Goal: Task Accomplishment & Management: Use online tool/utility

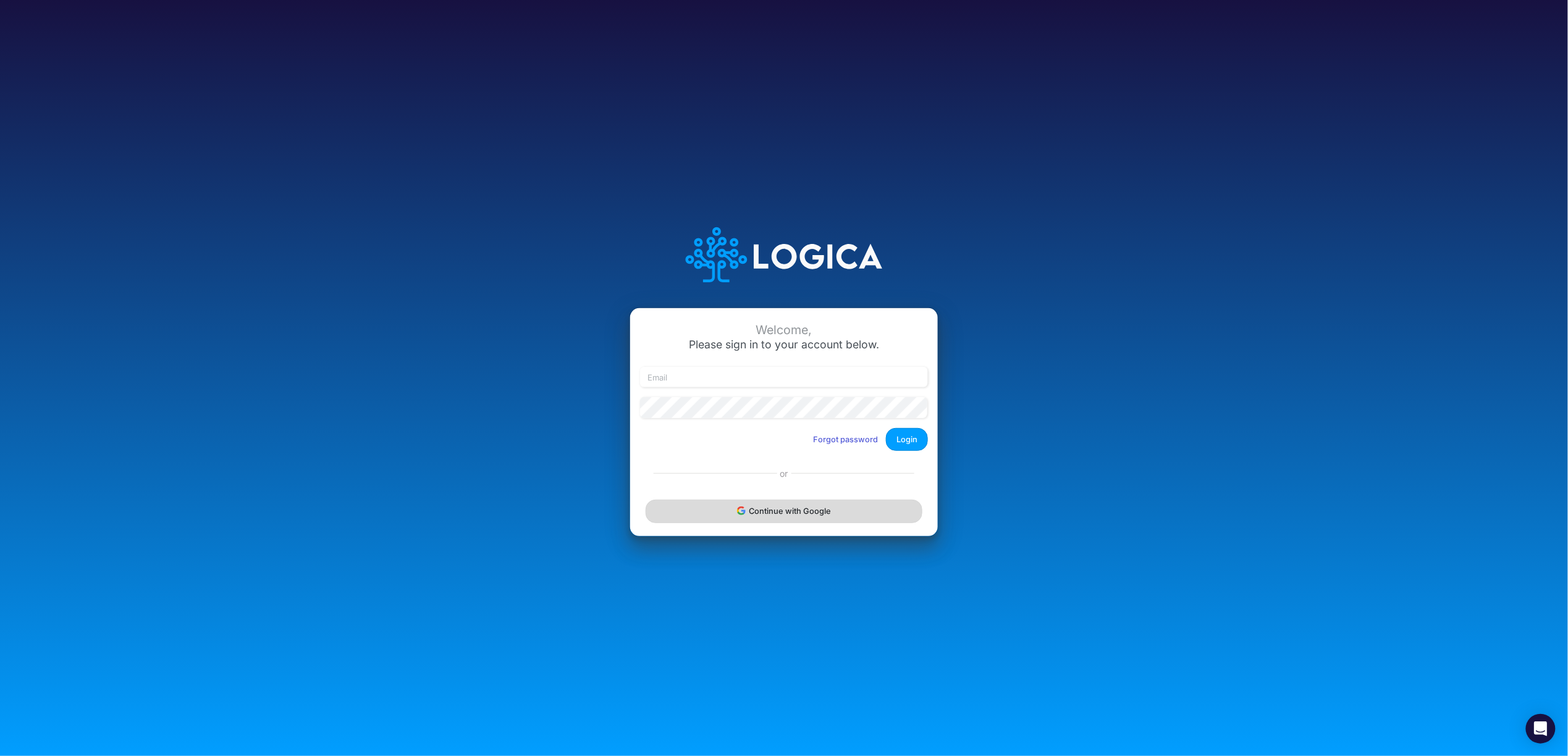
click at [772, 503] on button "Continue with Google" at bounding box center [784, 511] width 276 height 23
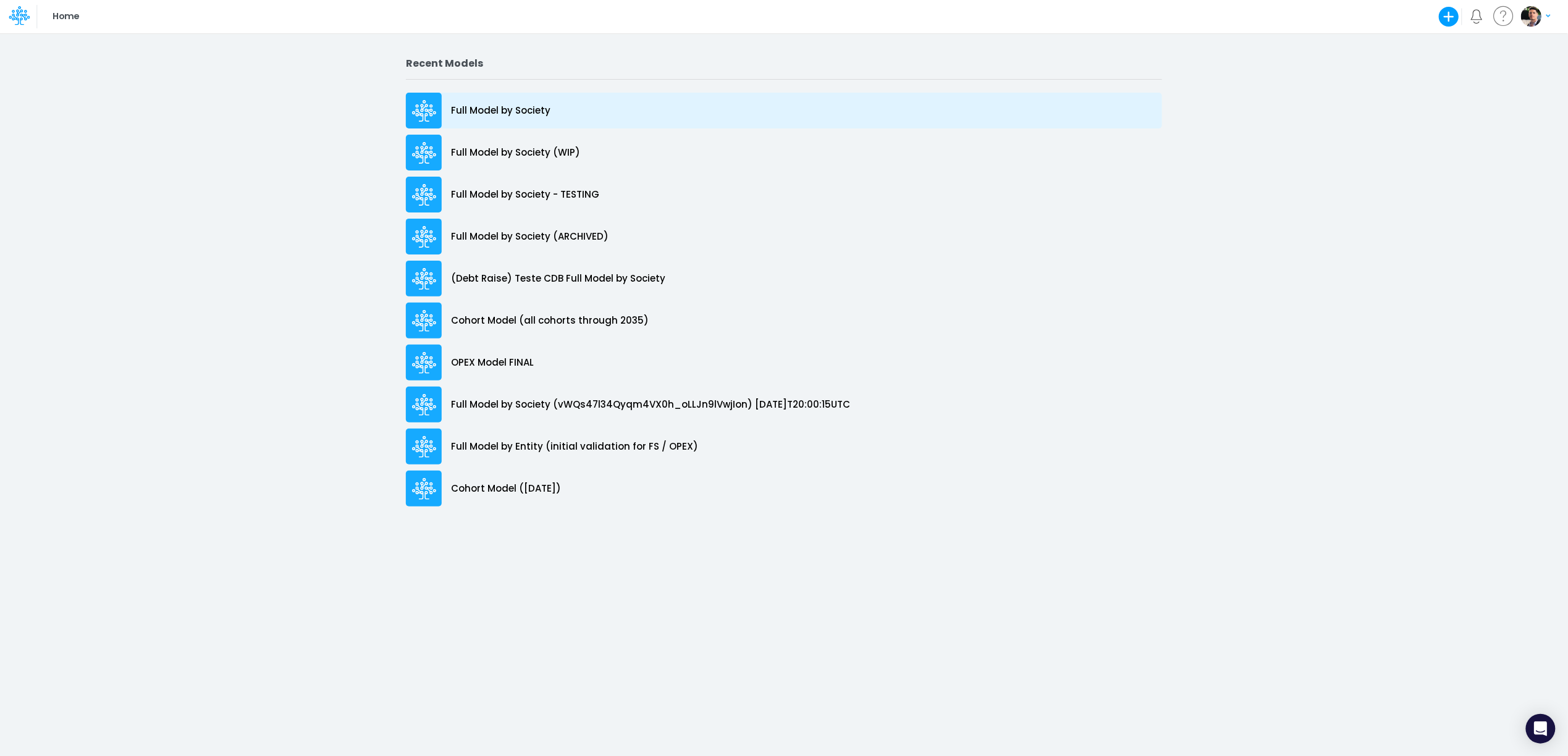
click at [510, 122] on div "Full Model by Society" at bounding box center [784, 110] width 756 height 36
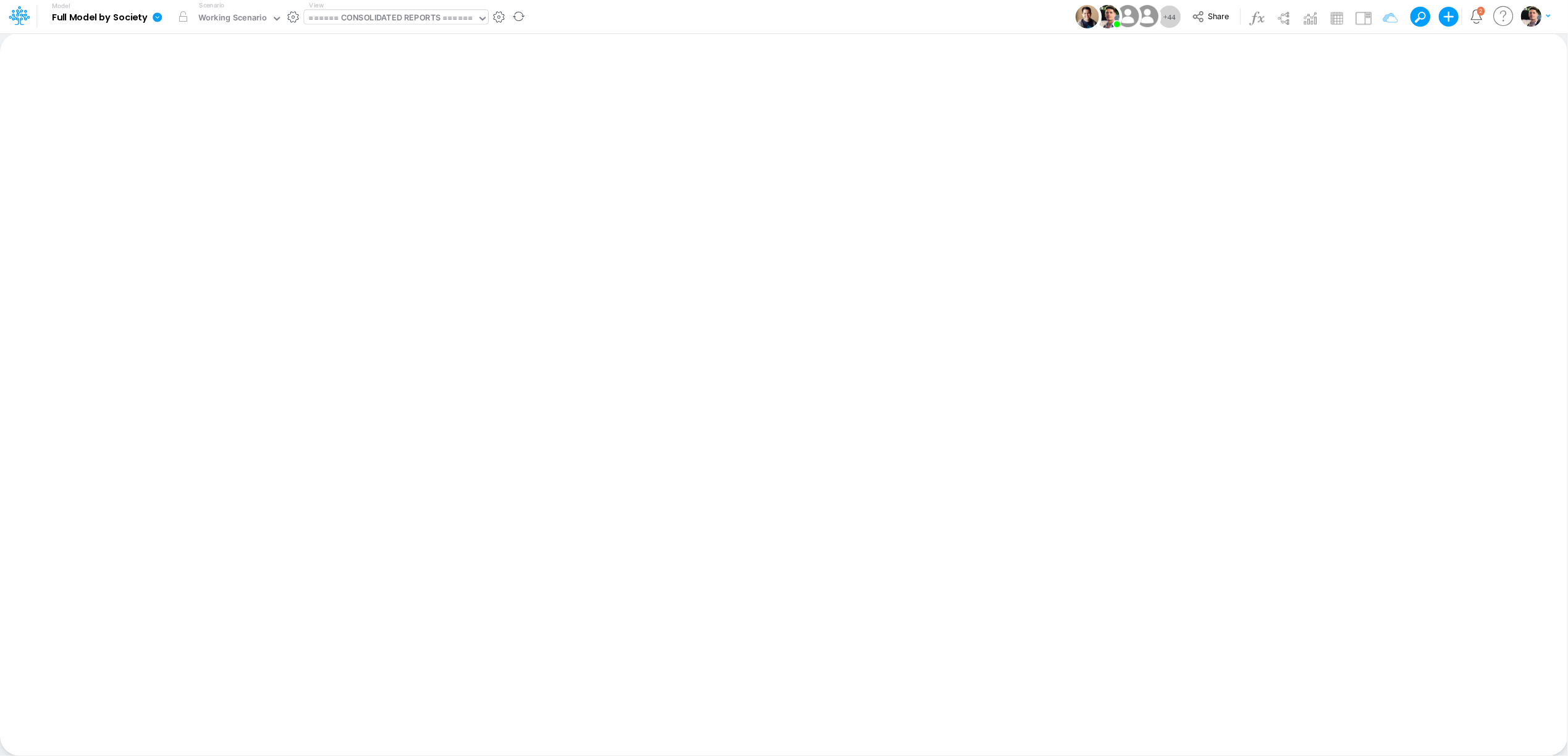
click at [414, 17] on div "====== CONSOLIDATED REPORTS ======" at bounding box center [391, 19] width 164 height 15
type input "adv"
click at [345, 38] on div "Advancing Cost" at bounding box center [387, 40] width 167 height 20
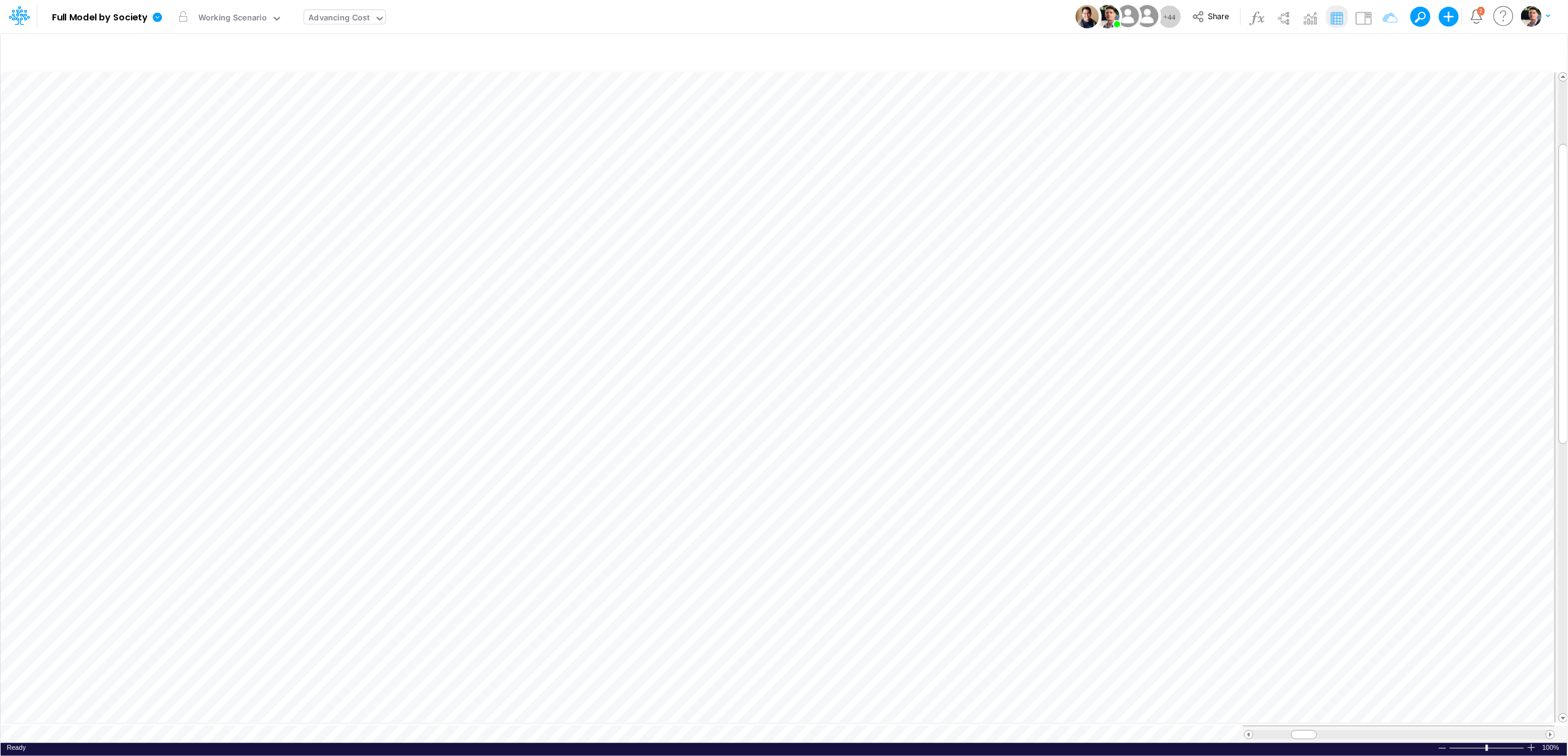
scroll to position [0, 1]
click at [866, 632] on icon "button" at bounding box center [866, 634] width 18 height 13
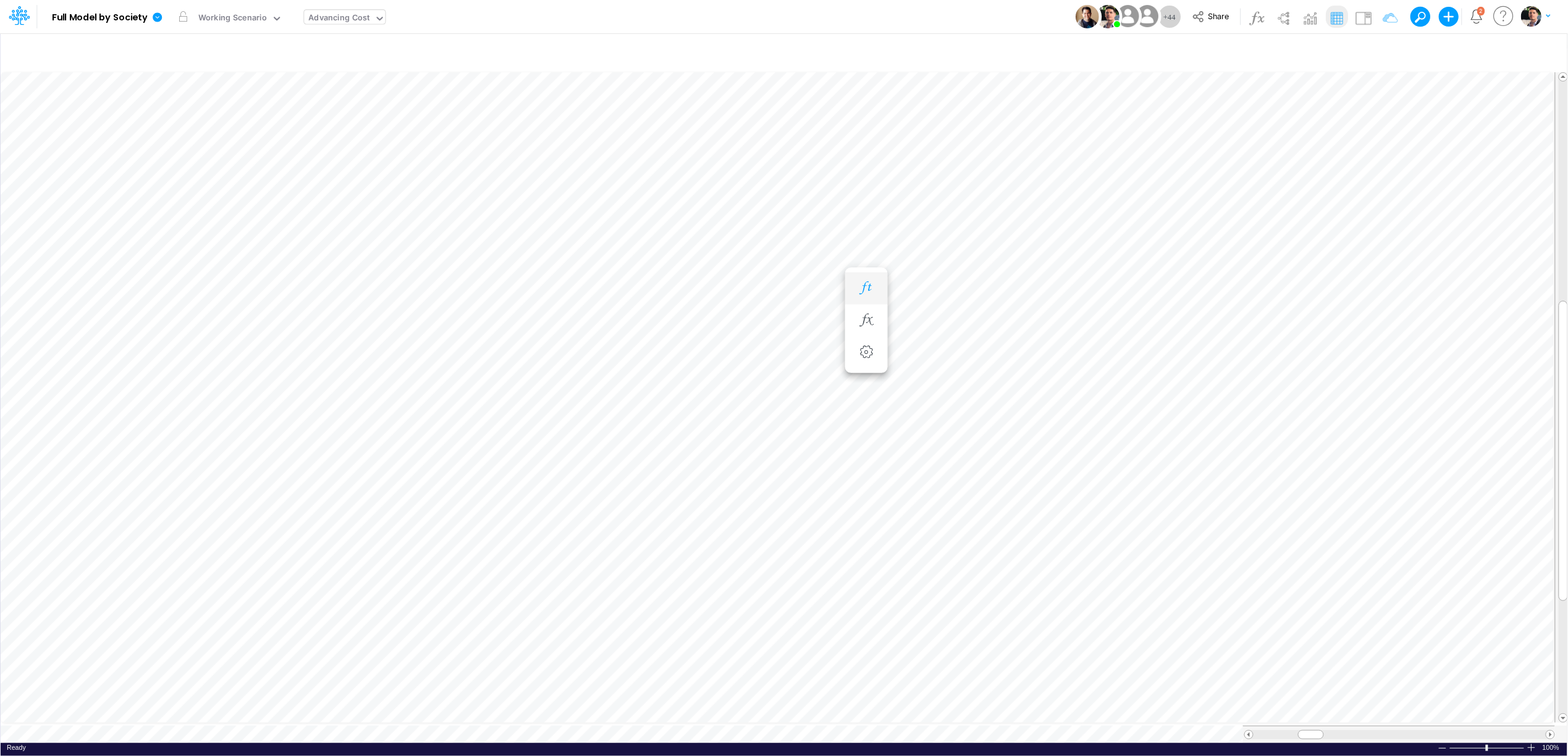
click at [865, 291] on icon "button" at bounding box center [866, 288] width 18 height 13
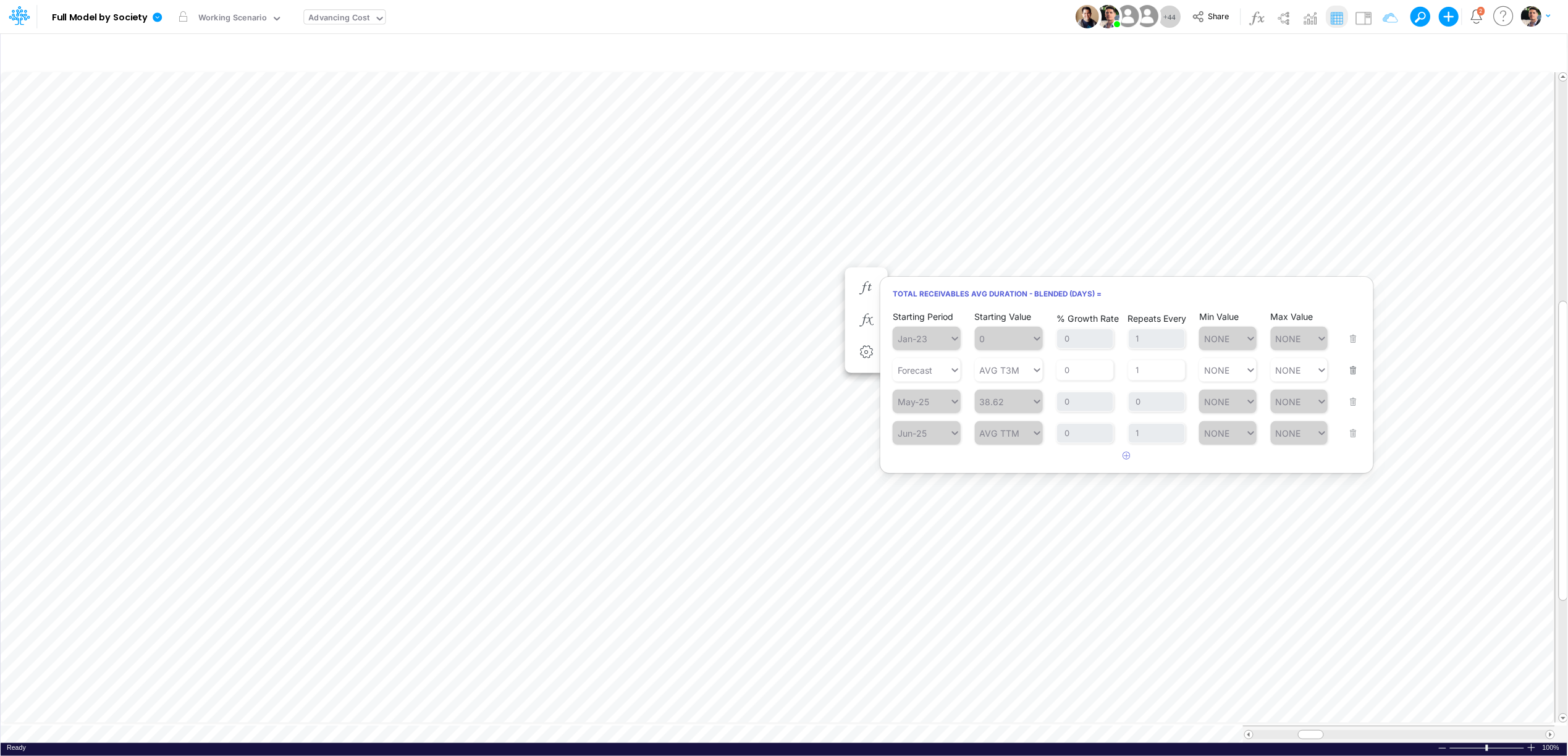
click at [1354, 372] on button "button" at bounding box center [1350, 362] width 16 height 33
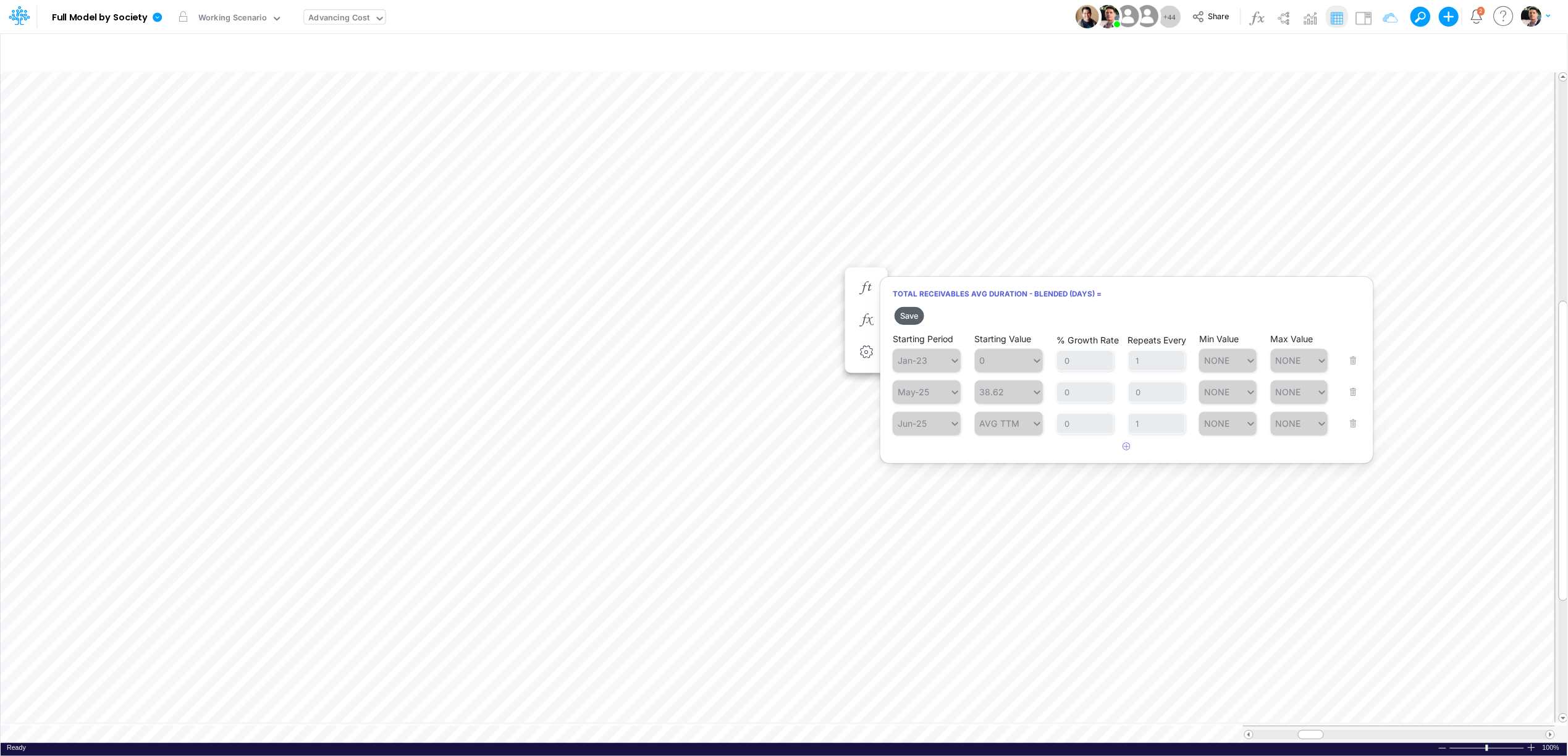
click at [912, 319] on button "Save" at bounding box center [910, 317] width 29 height 18
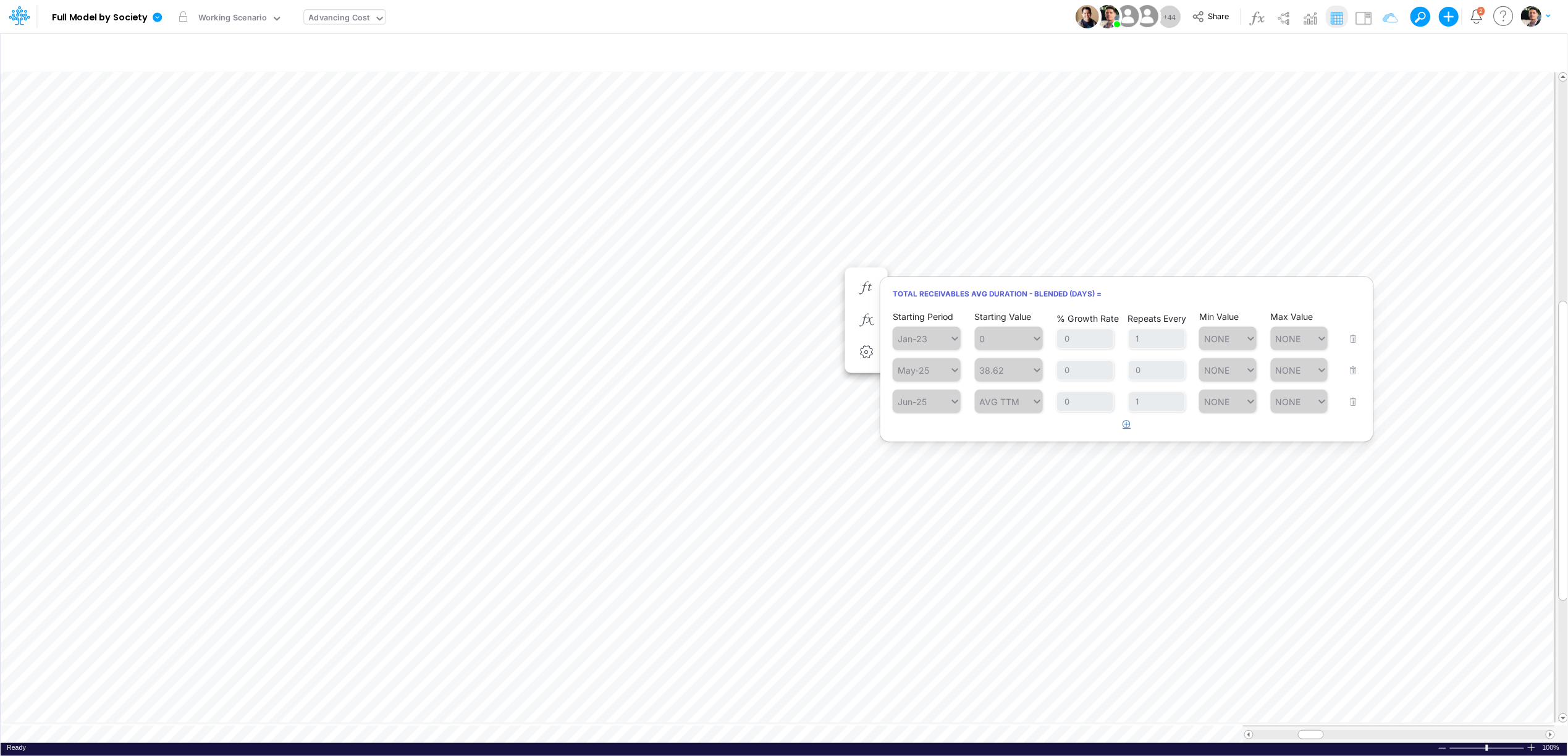
click at [1129, 425] on icon "button" at bounding box center [1127, 424] width 8 height 8
click at [912, 434] on div "Type to search..." at bounding box center [933, 433] width 68 height 10
drag, startPoint x: 925, startPoint y: 487, endPoint x: 930, endPoint y: 482, distance: 7.1
click at [925, 487] on div "Jul-25" at bounding box center [926, 484] width 68 height 20
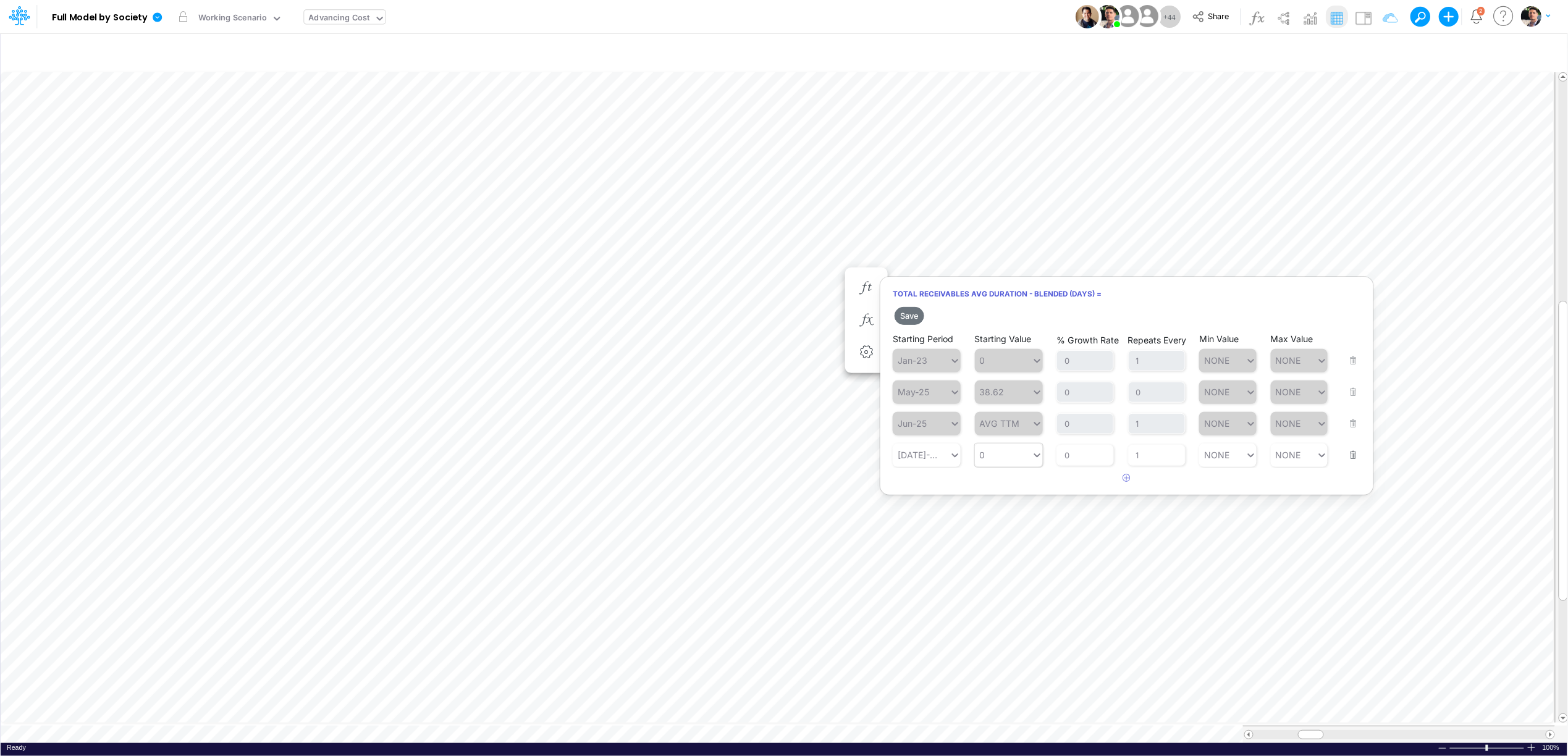
type input "0"
click at [1001, 454] on div "0 0" at bounding box center [1003, 455] width 57 height 18
click at [1008, 567] on div "AVG T3M" at bounding box center [1009, 567] width 68 height 20
click at [914, 316] on button "Save" at bounding box center [910, 317] width 29 height 18
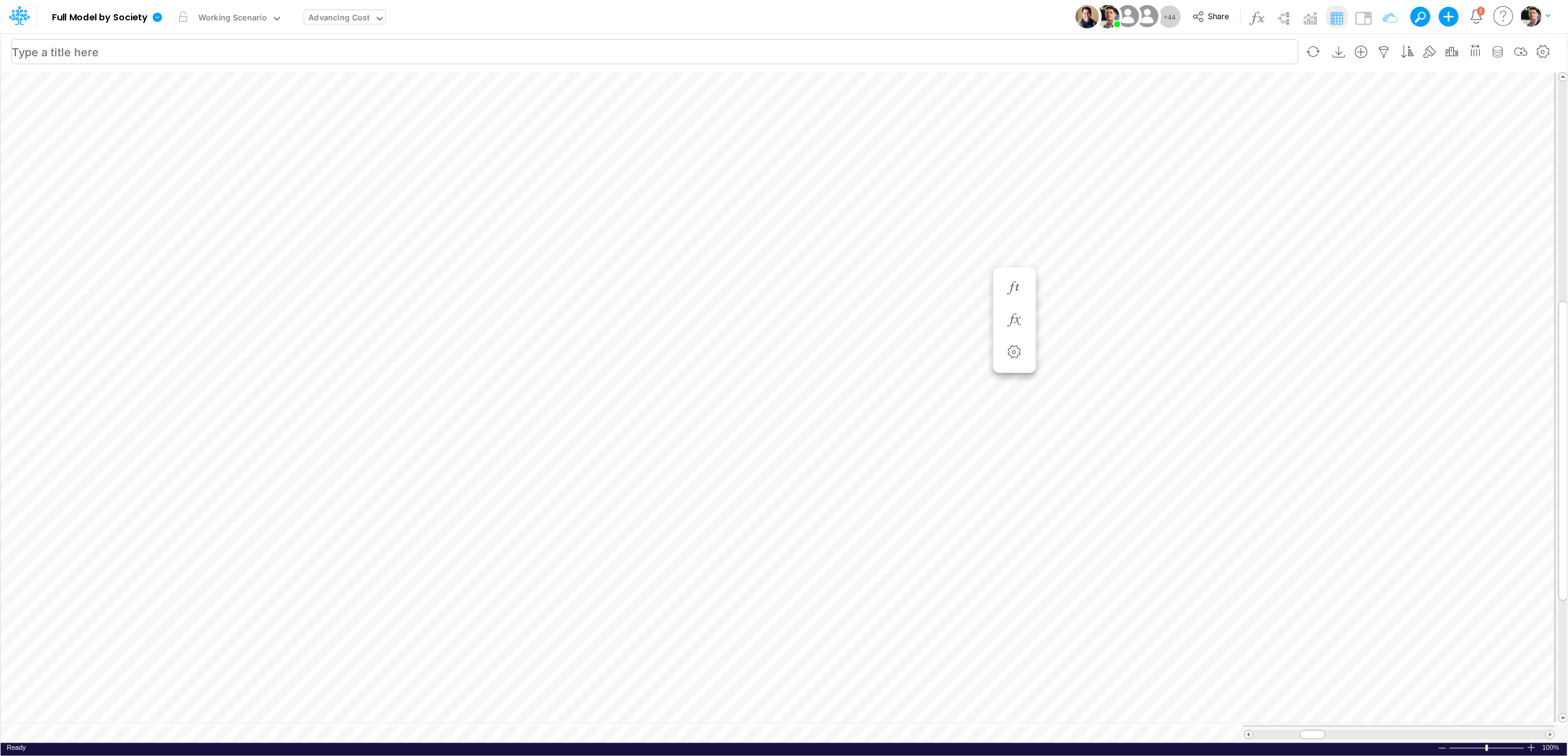
scroll to position [0, 0]
click at [345, 16] on div "Advancing Cost" at bounding box center [340, 19] width 61 height 15
click at [356, 22] on div "Advancing Cost" at bounding box center [340, 19] width 61 height 15
type input "assu"
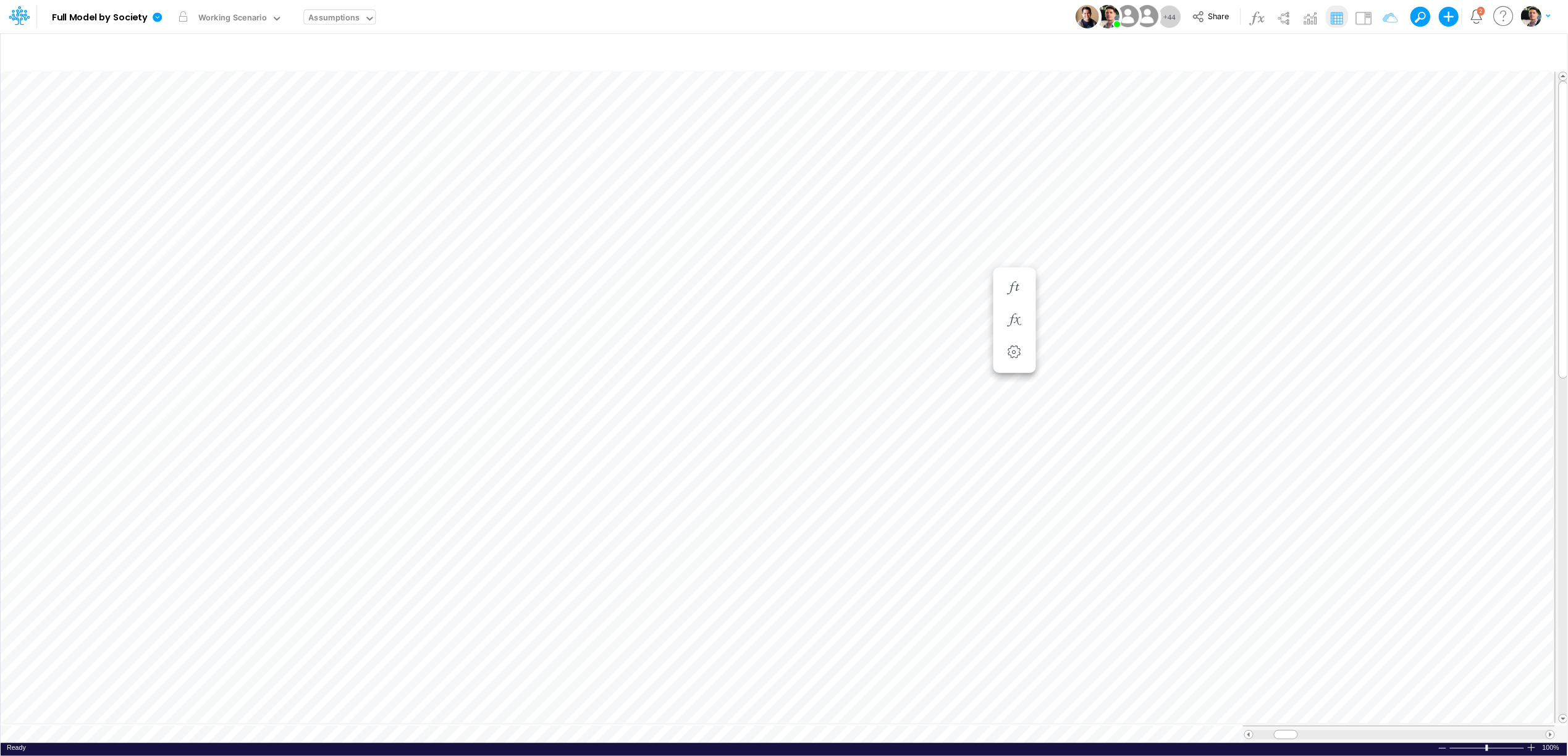
scroll to position [0, 1]
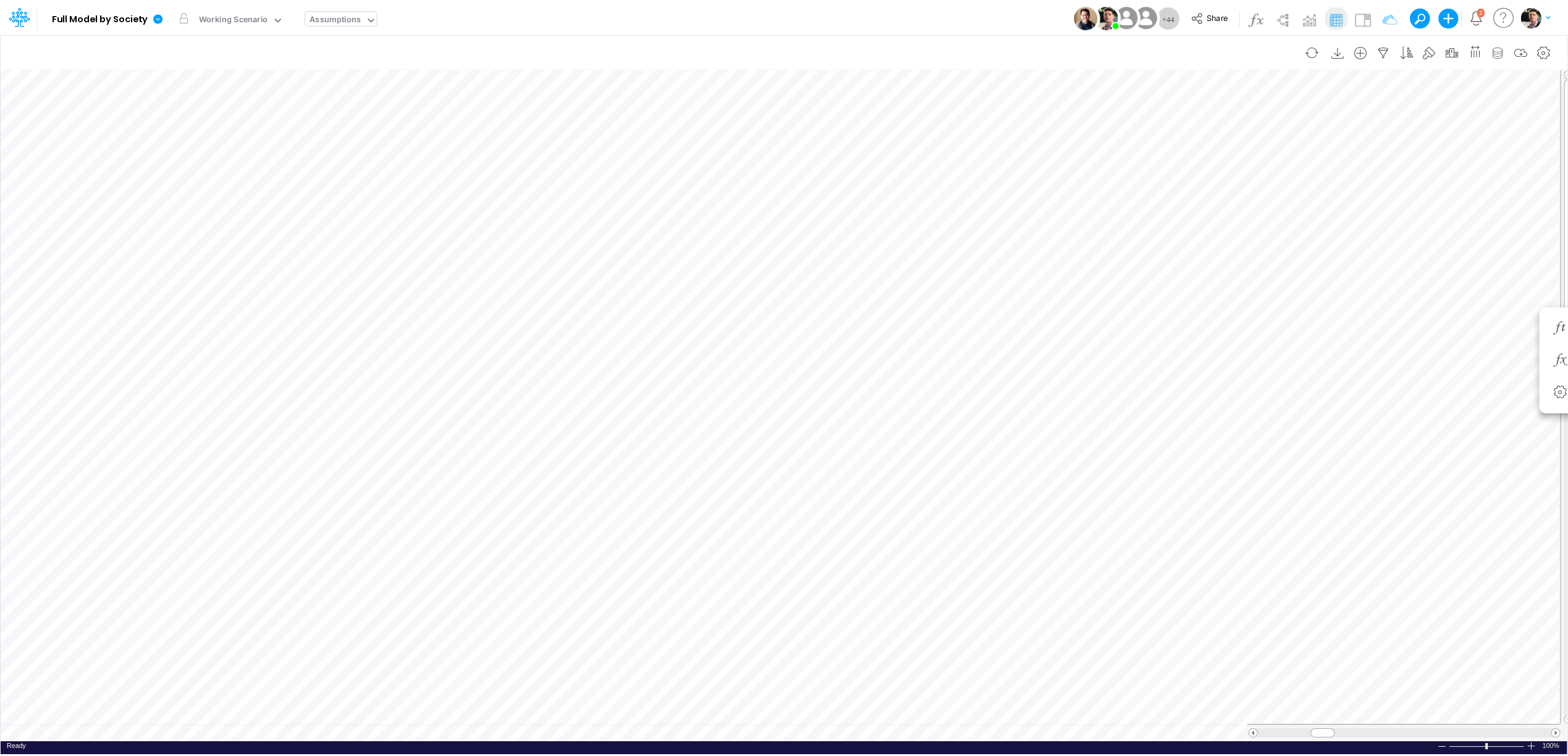
scroll to position [0, 1]
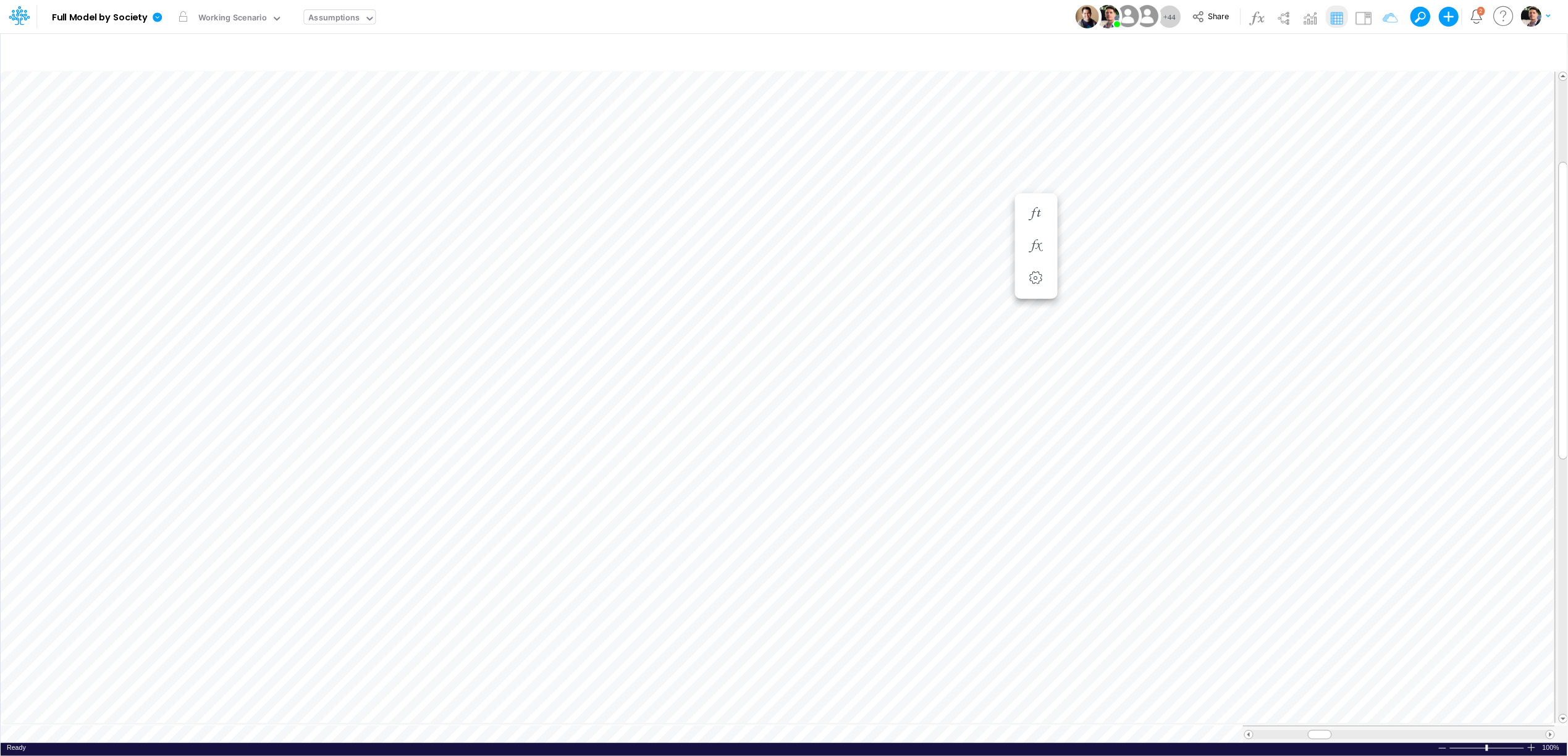
scroll to position [0, 1]
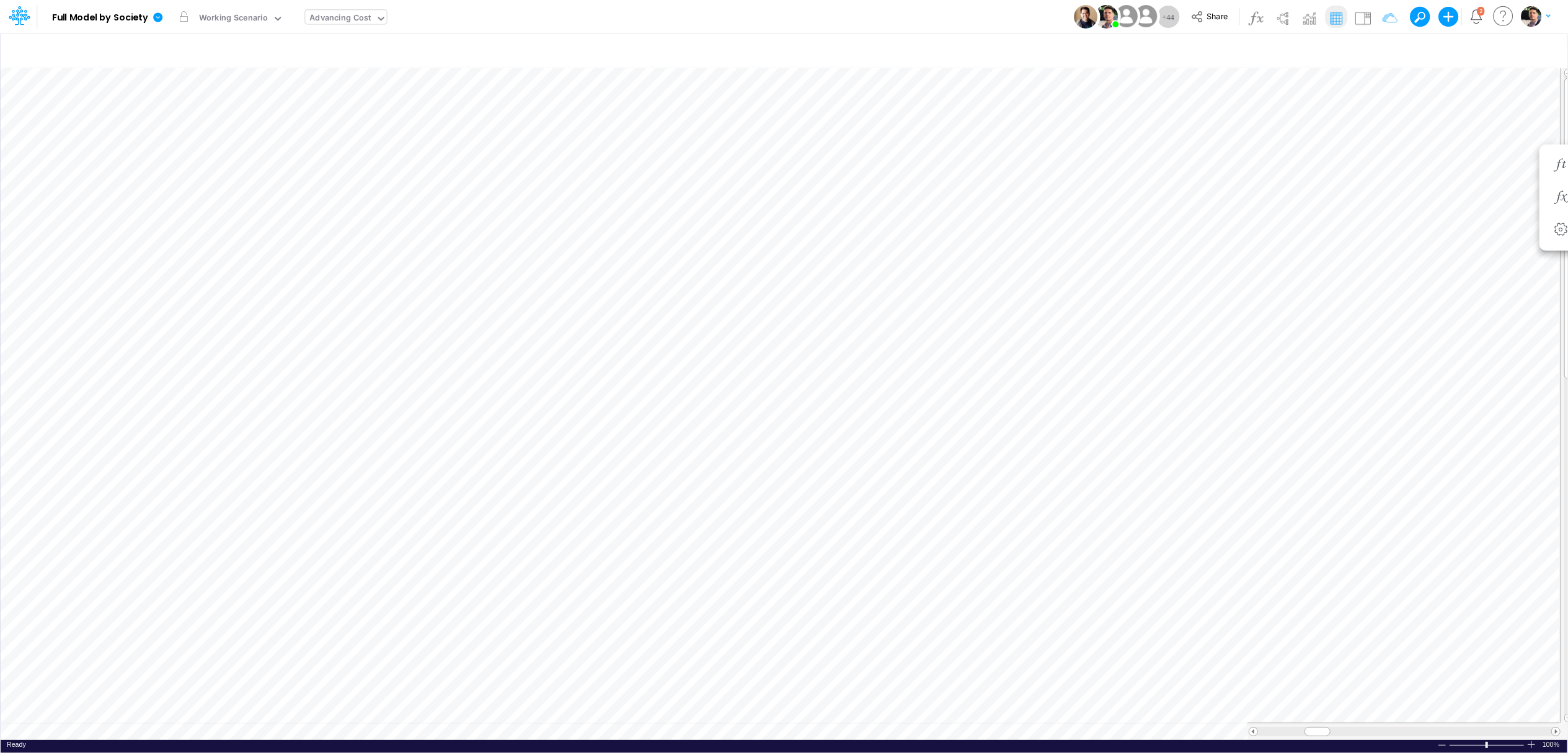
scroll to position [0, 1]
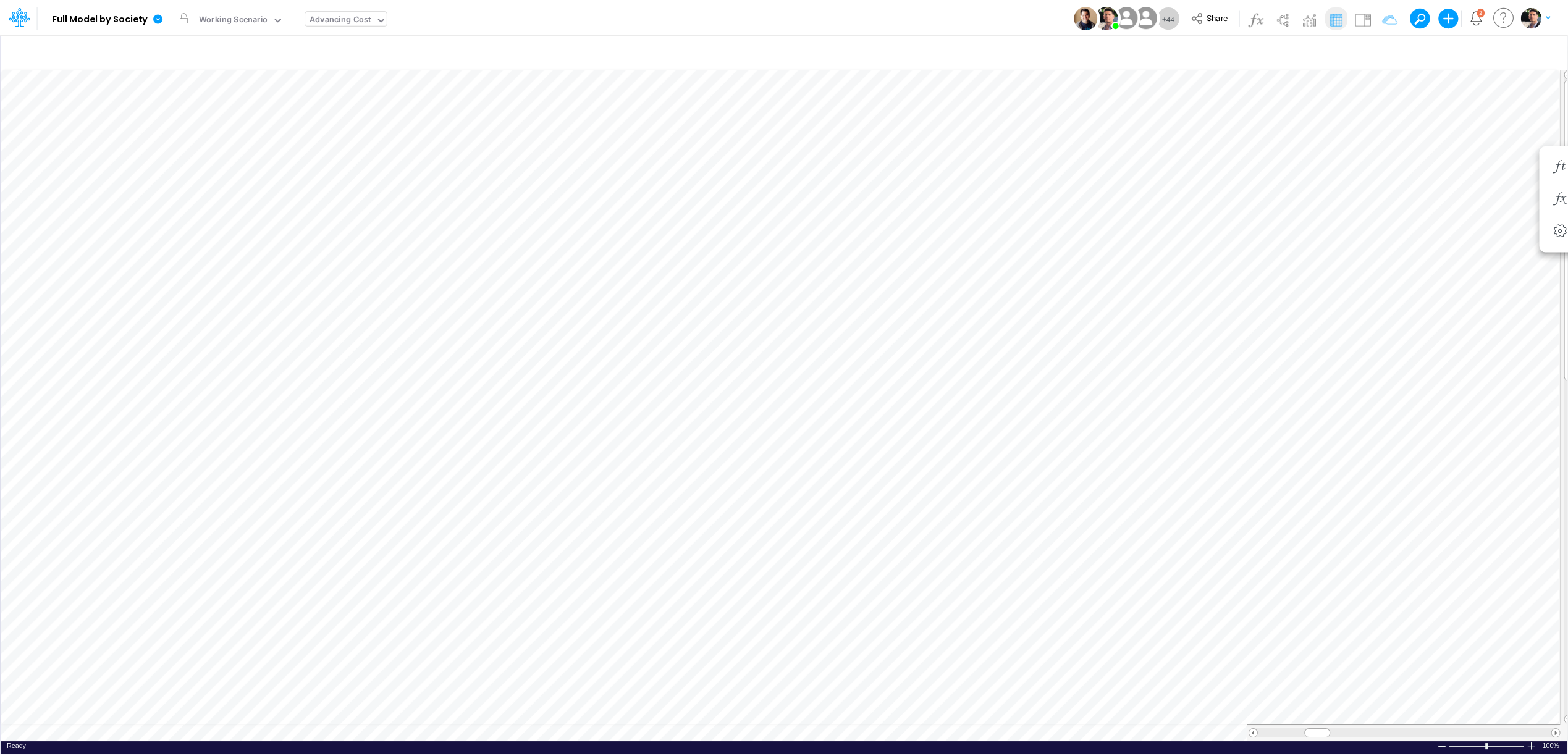
scroll to position [0, 1]
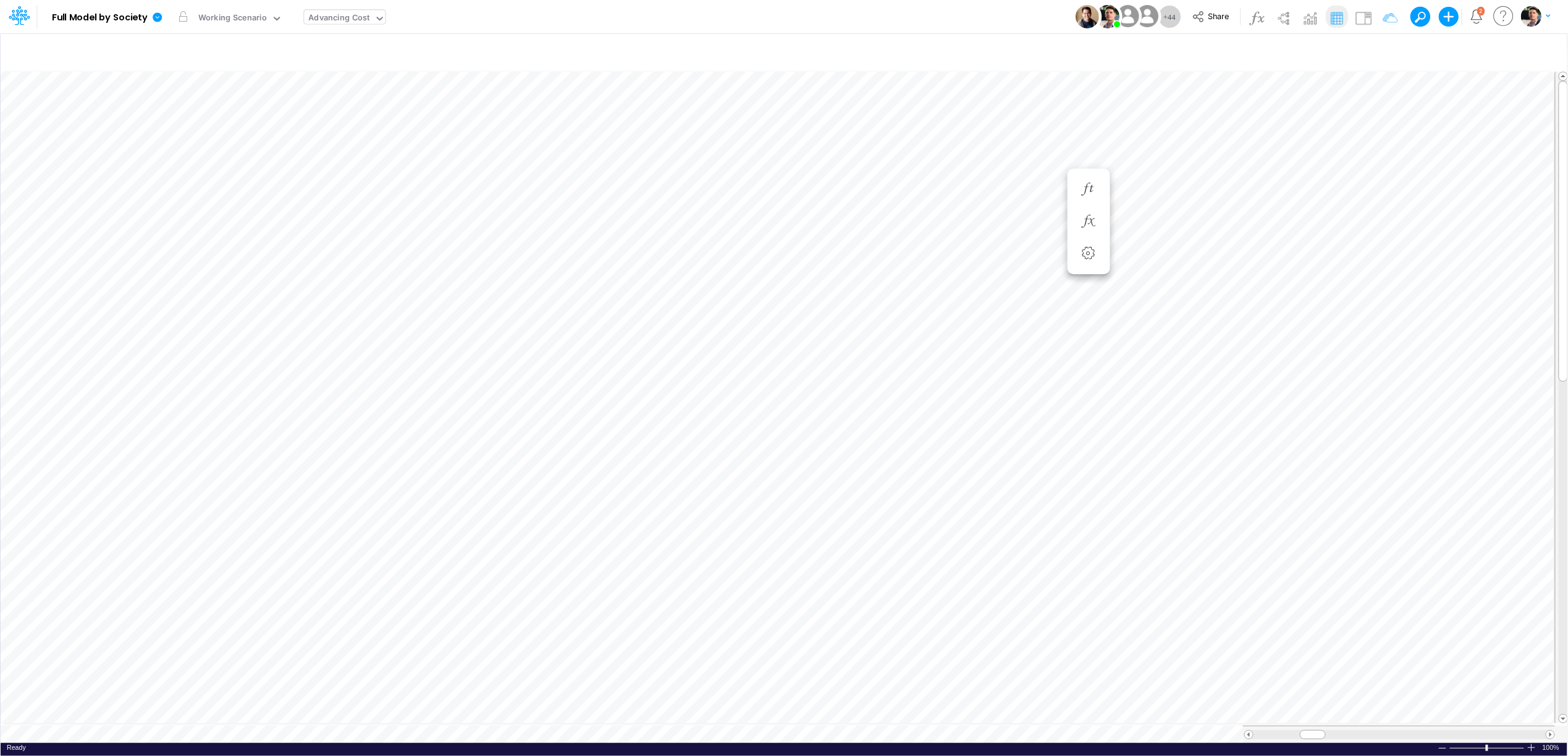
scroll to position [0, 1]
click at [1252, 189] on li "Selic (% Year) =" at bounding box center [1238, 189] width 43 height 32
click at [1235, 181] on button "button" at bounding box center [1237, 189] width 23 height 25
drag, startPoint x: 1498, startPoint y: 728, endPoint x: 1311, endPoint y: 726, distance: 187.0
click at [1311, 730] on div at bounding box center [1320, 735] width 26 height 9
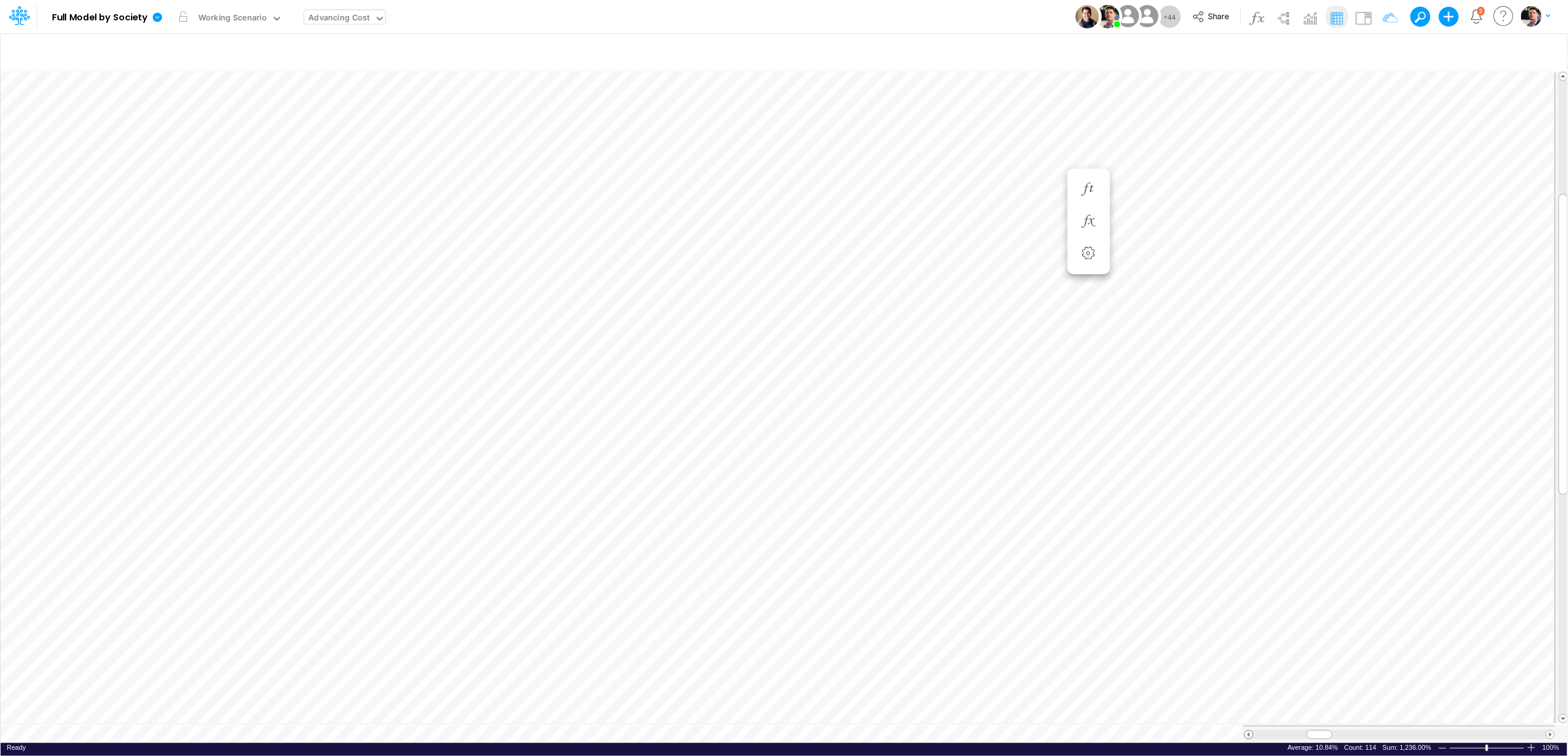
click at [1249, 731] on span at bounding box center [1249, 735] width 8 height 8
click at [638, 406] on button "button" at bounding box center [643, 394] width 23 height 25
click at [648, 354] on button "button" at bounding box center [643, 362] width 23 height 25
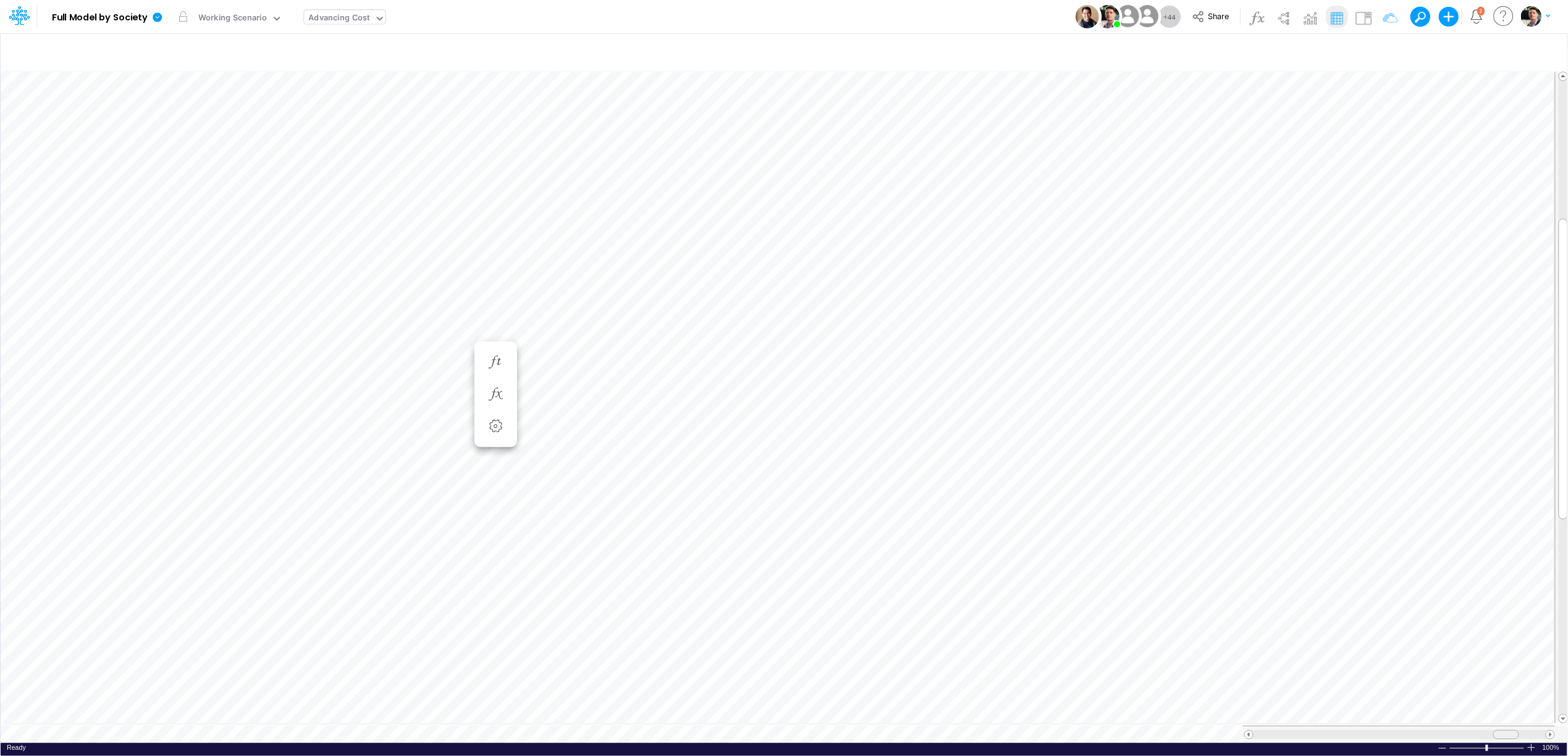
drag, startPoint x: 1444, startPoint y: 729, endPoint x: 1508, endPoint y: 730, distance: 64.0
click at [1508, 731] on span at bounding box center [1506, 735] width 8 height 8
click at [1023, 402] on button "button" at bounding box center [1014, 394] width 23 height 25
click at [1022, 431] on icon "button" at bounding box center [1014, 427] width 18 height 13
select select "sum"
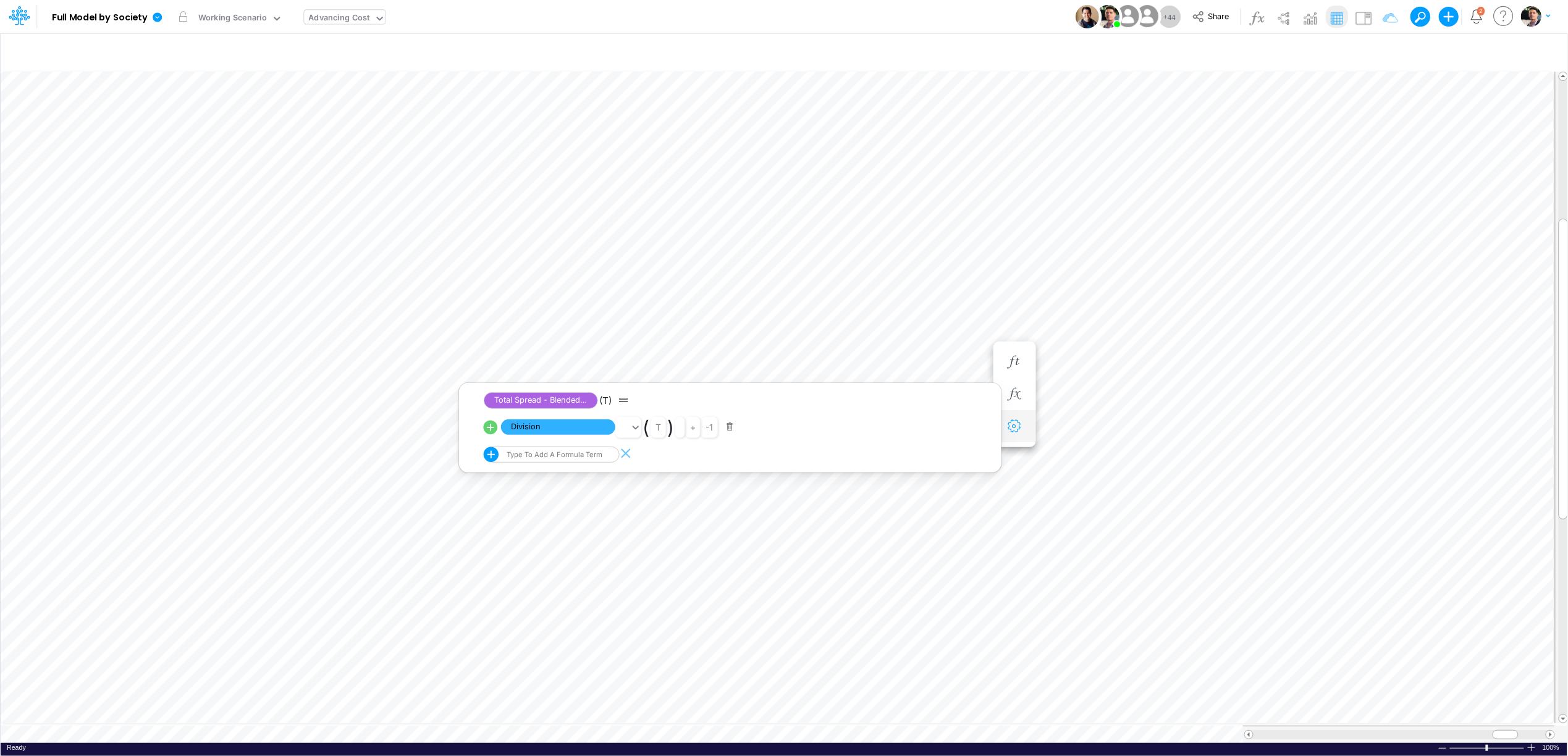
select select "field"
select select "Percentage"
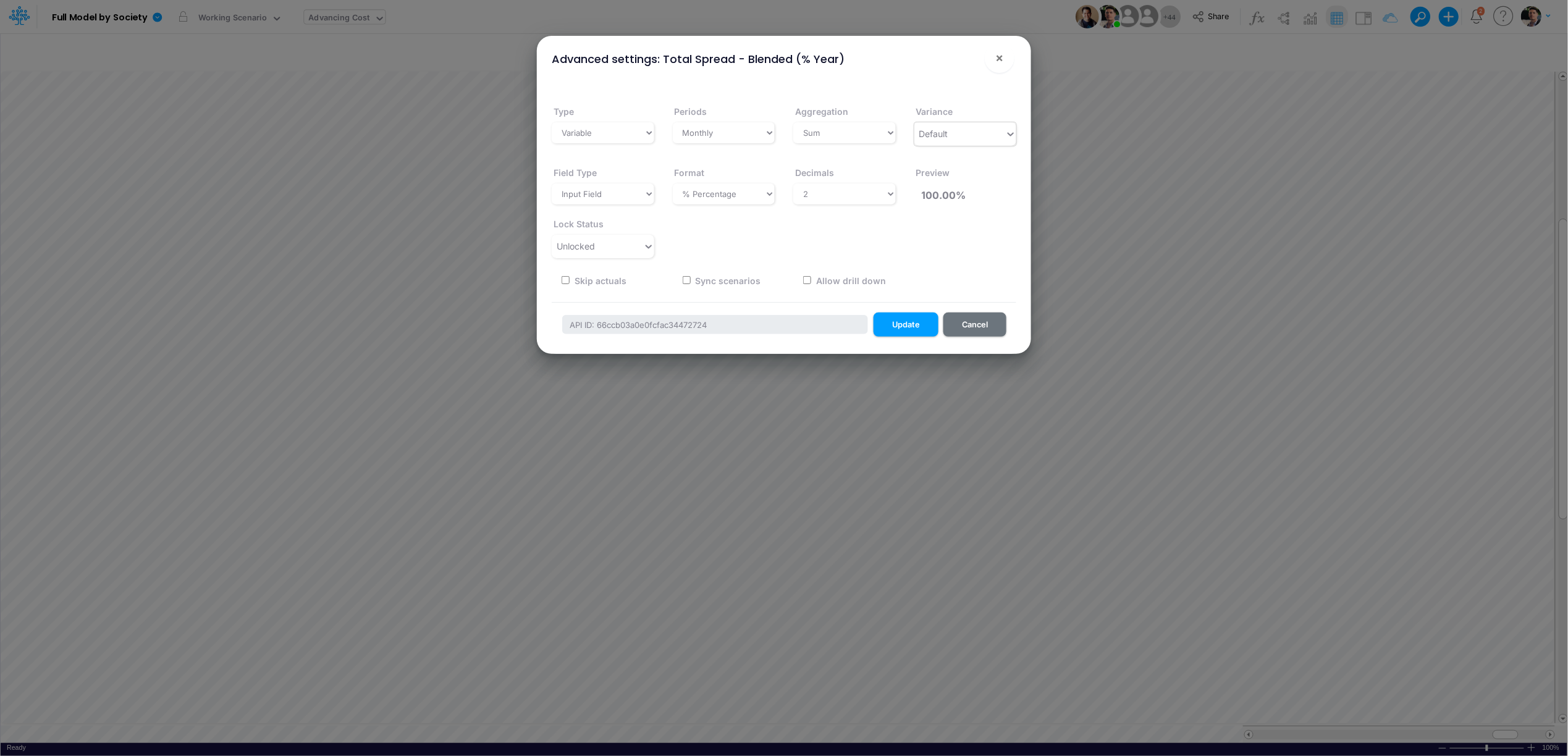
click at [961, 132] on div "Default" at bounding box center [960, 134] width 92 height 20
click at [961, 133] on div "Default" at bounding box center [960, 134] width 92 height 20
click at [819, 132] on select "Select a type Sum First Last Average Calculated" at bounding box center [845, 133] width 103 height 21
select select "average"
click at [794, 123] on select "Select a type Sum First Last Average Calculated" at bounding box center [845, 133] width 103 height 21
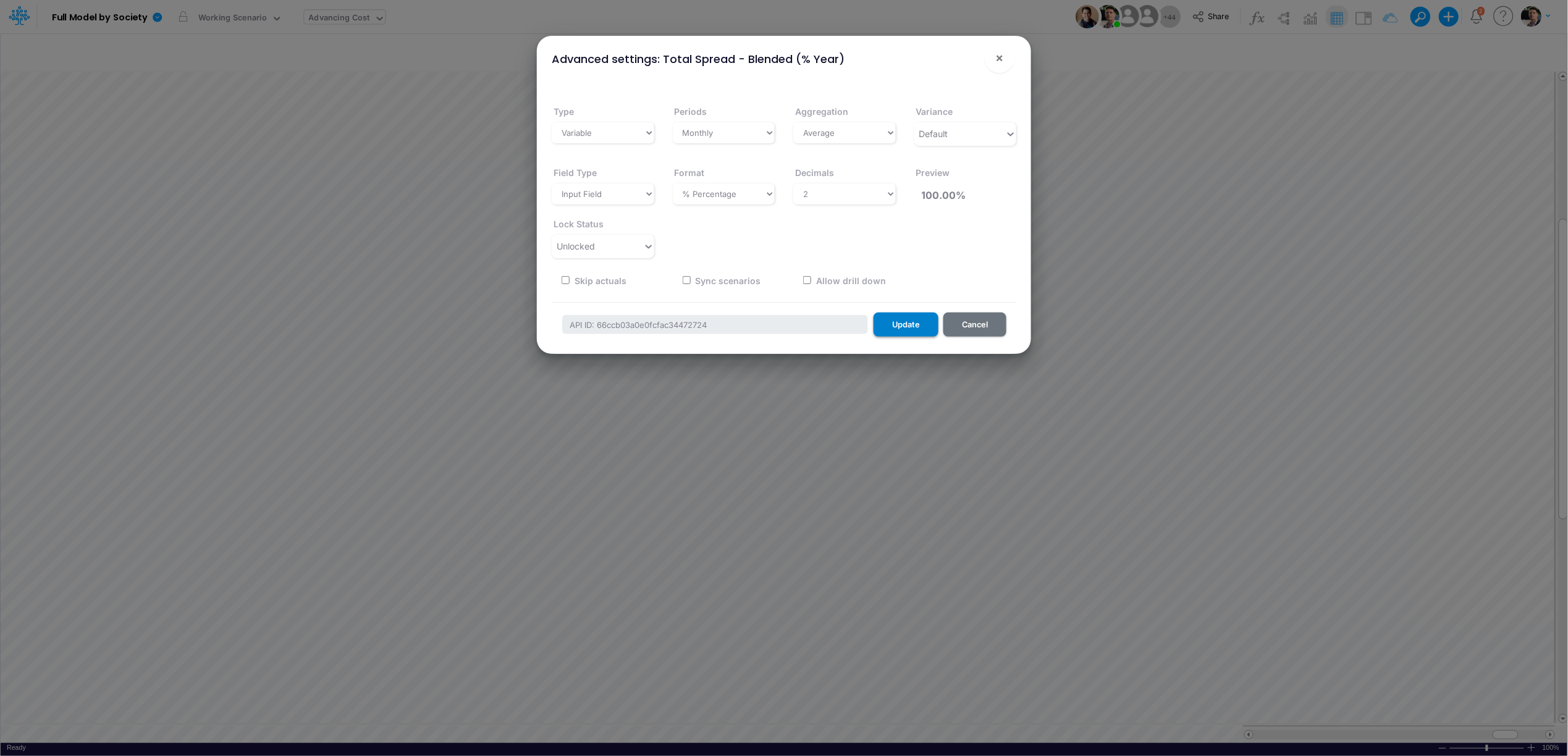
click at [908, 330] on button "Update" at bounding box center [906, 325] width 65 height 24
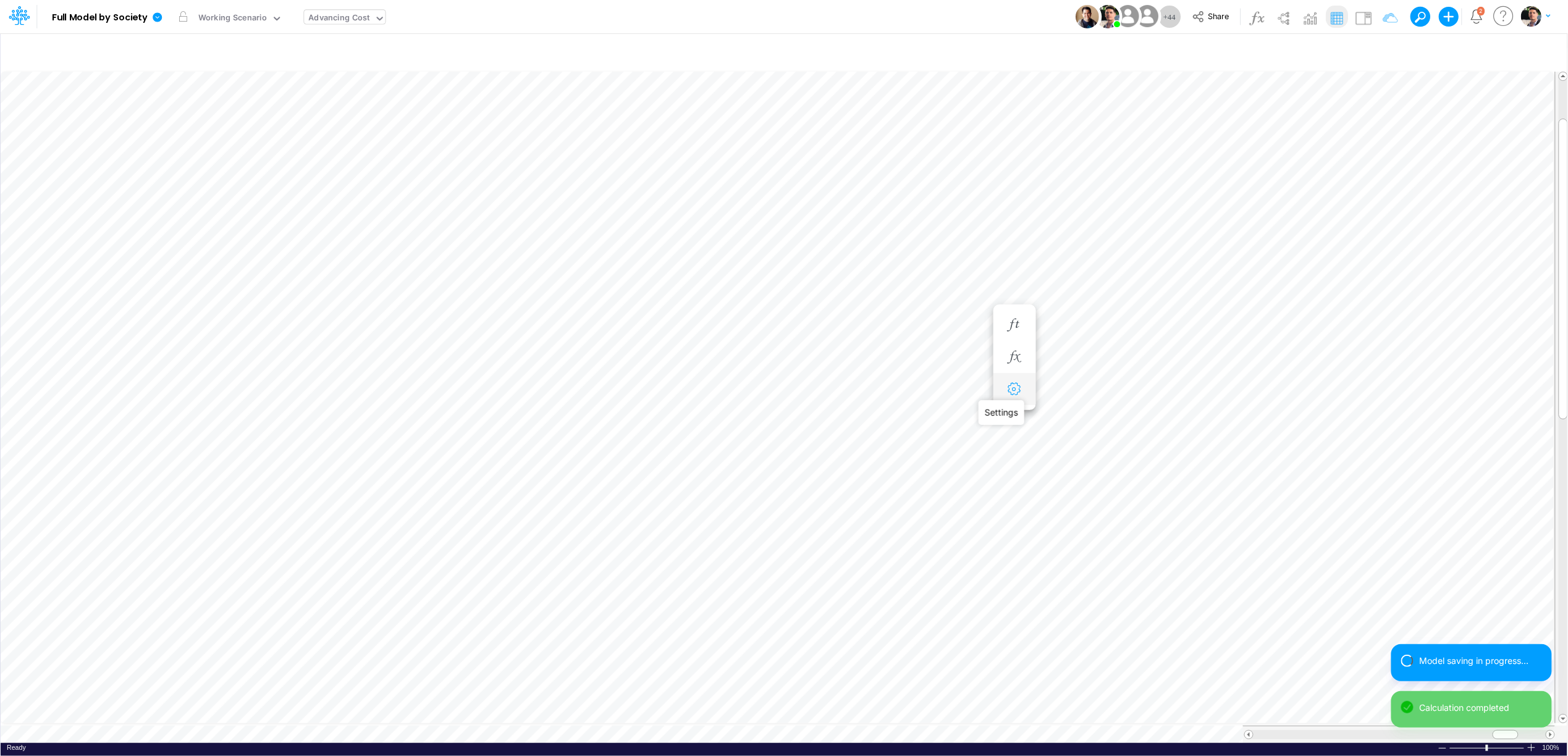
click at [1019, 386] on icon "button" at bounding box center [1014, 390] width 18 height 13
select select "sum"
select select "field"
select select "Percentage"
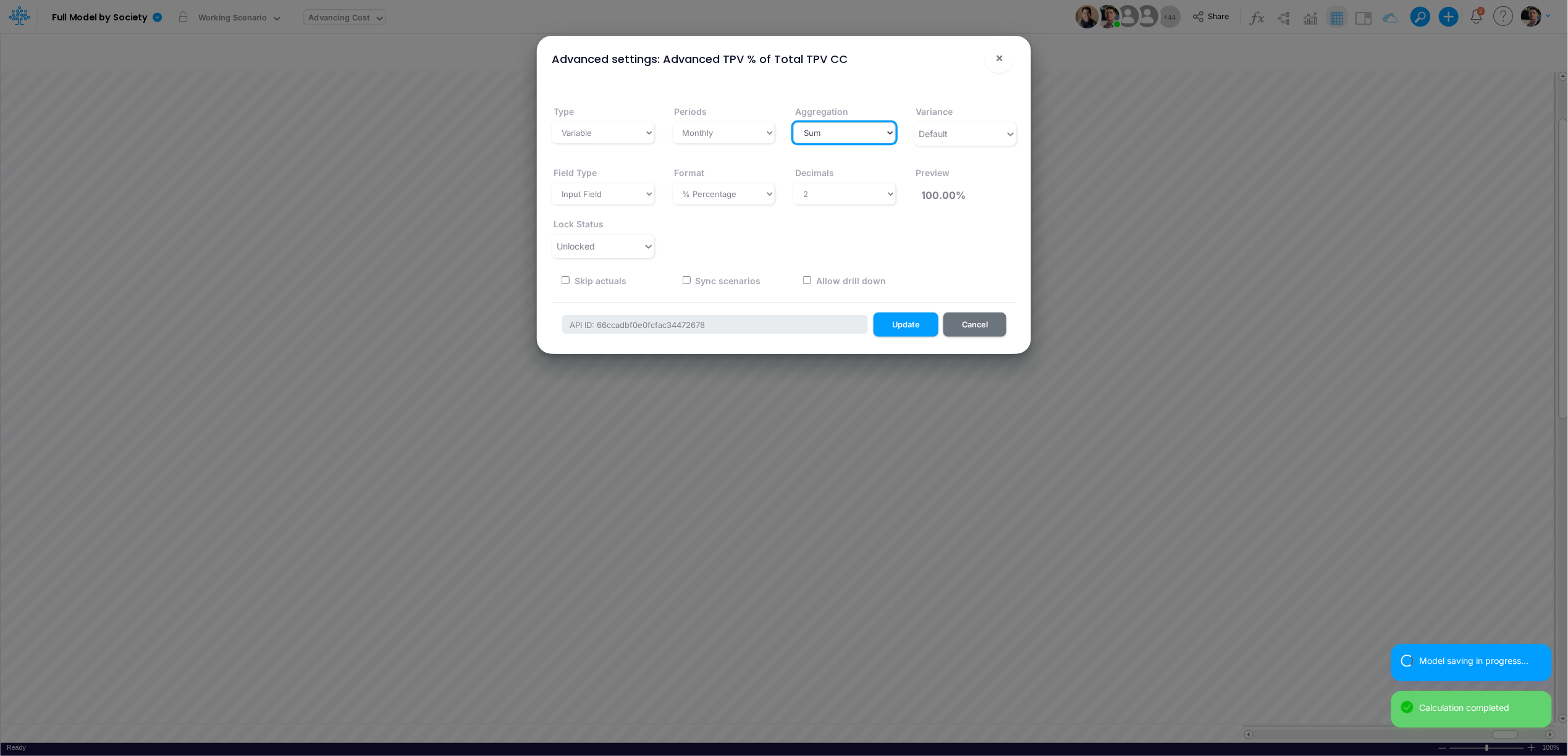
click at [828, 134] on select "Select a type Sum First Last Average Calculated" at bounding box center [845, 133] width 103 height 21
select select "average"
click at [794, 123] on select "Select a type Sum First Last Average Calculated" at bounding box center [845, 133] width 103 height 21
click at [899, 333] on button "Update" at bounding box center [906, 325] width 65 height 24
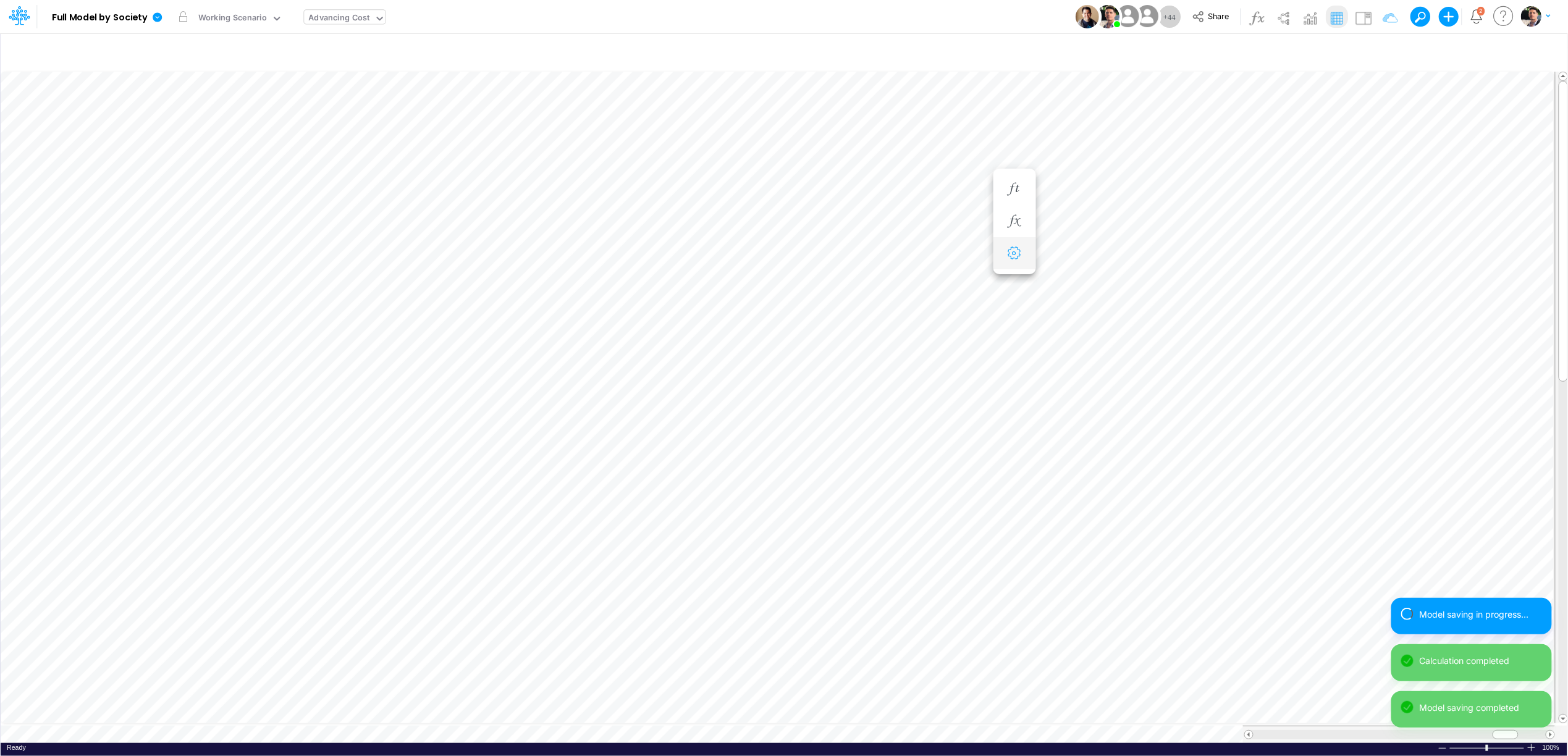
click at [1013, 255] on icon "button" at bounding box center [1014, 254] width 18 height 13
select select "sum"
select select "field"
select select "Percentage"
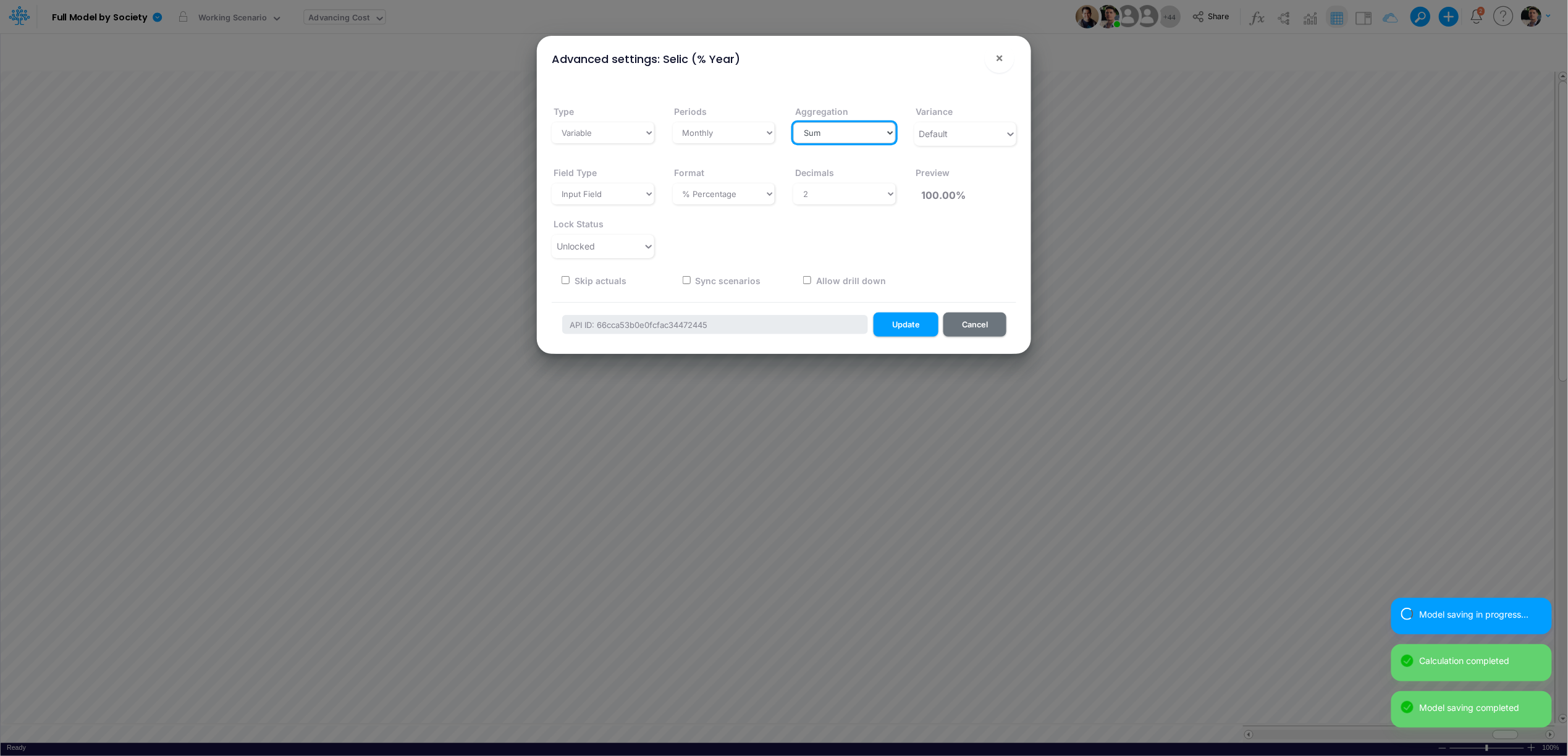
click at [839, 129] on select "Select a type Sum First Last Average Calculated" at bounding box center [845, 133] width 103 height 21
select select "last"
click at [794, 123] on select "Select a type Sum First Last Average Calculated" at bounding box center [845, 133] width 103 height 21
click at [925, 336] on button "Update" at bounding box center [906, 325] width 65 height 24
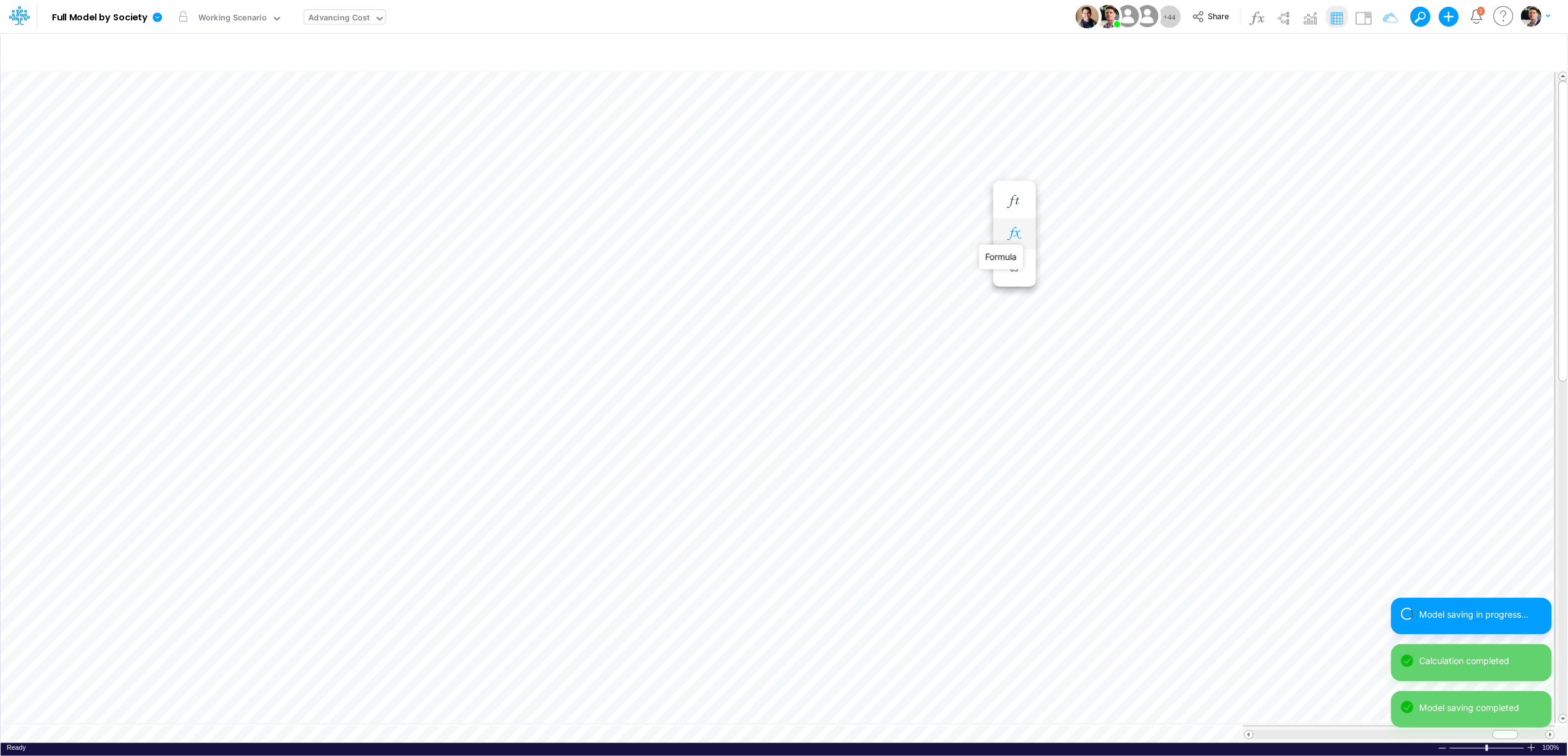
click at [1011, 231] on icon "button" at bounding box center [1014, 233] width 18 height 13
click at [1014, 268] on icon "button" at bounding box center [1014, 266] width 18 height 13
select select "sum"
select select "field"
select select "Percentage"
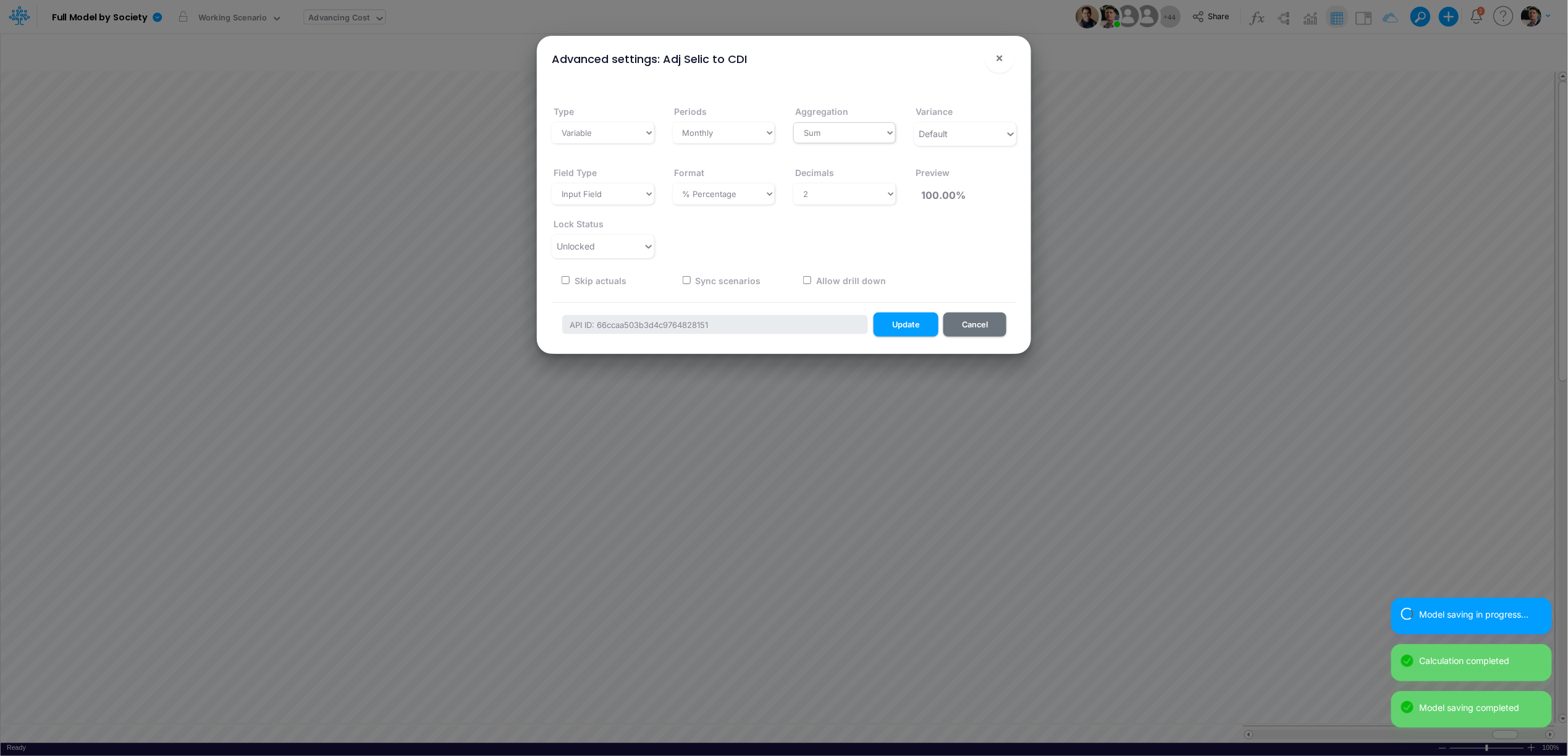
click at [841, 123] on select "Select a type Sum First Last Average Calculated" at bounding box center [845, 133] width 103 height 21
click at [794, 123] on select "Select a type Sum First Last Average Calculated" at bounding box center [845, 133] width 103 height 21
click at [843, 138] on select "Select a type Sum First Last Average Calculated" at bounding box center [845, 133] width 103 height 21
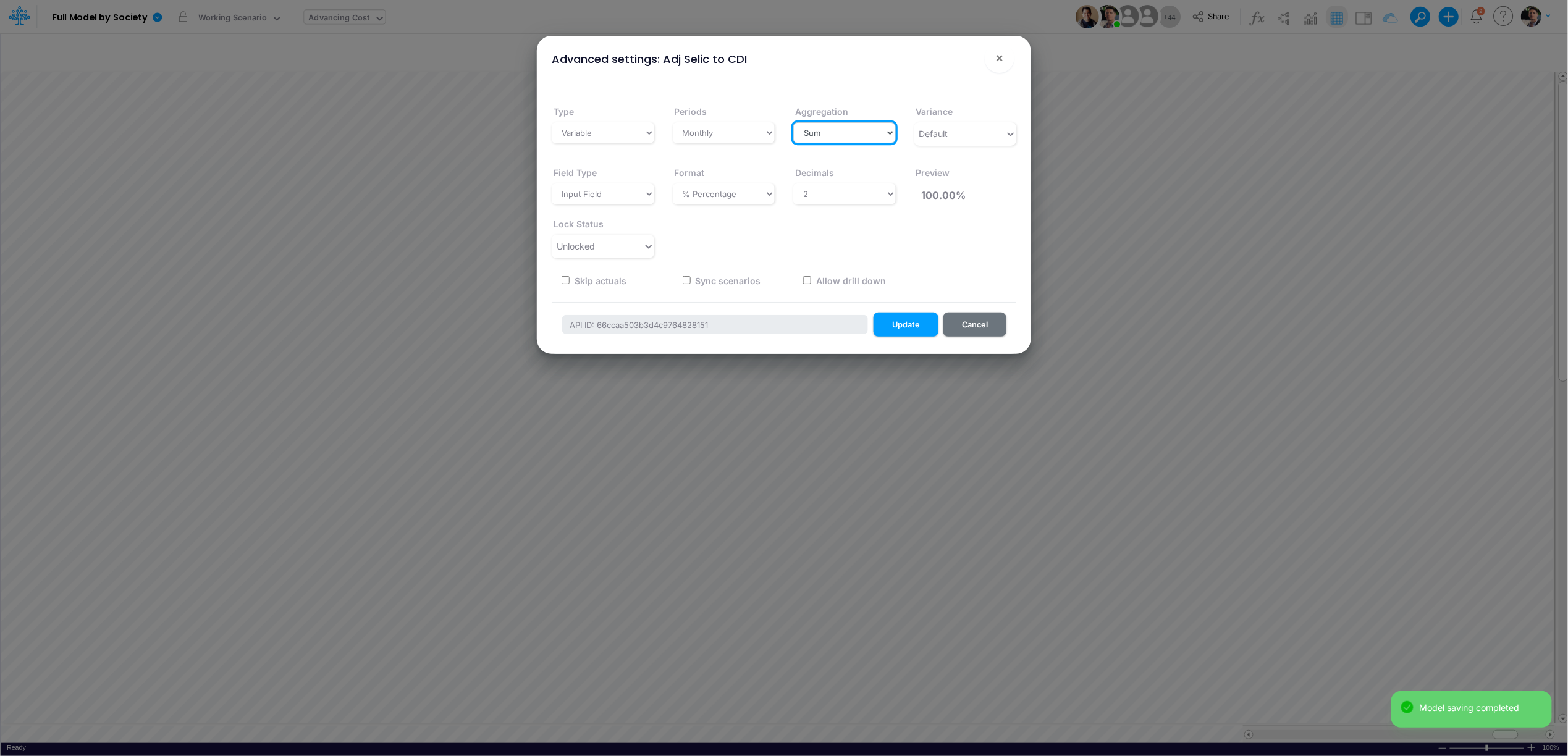
select select "last"
click at [794, 123] on select "Select a type Sum First Last Average Calculated" at bounding box center [845, 133] width 103 height 21
click at [907, 326] on button "Update" at bounding box center [906, 325] width 65 height 24
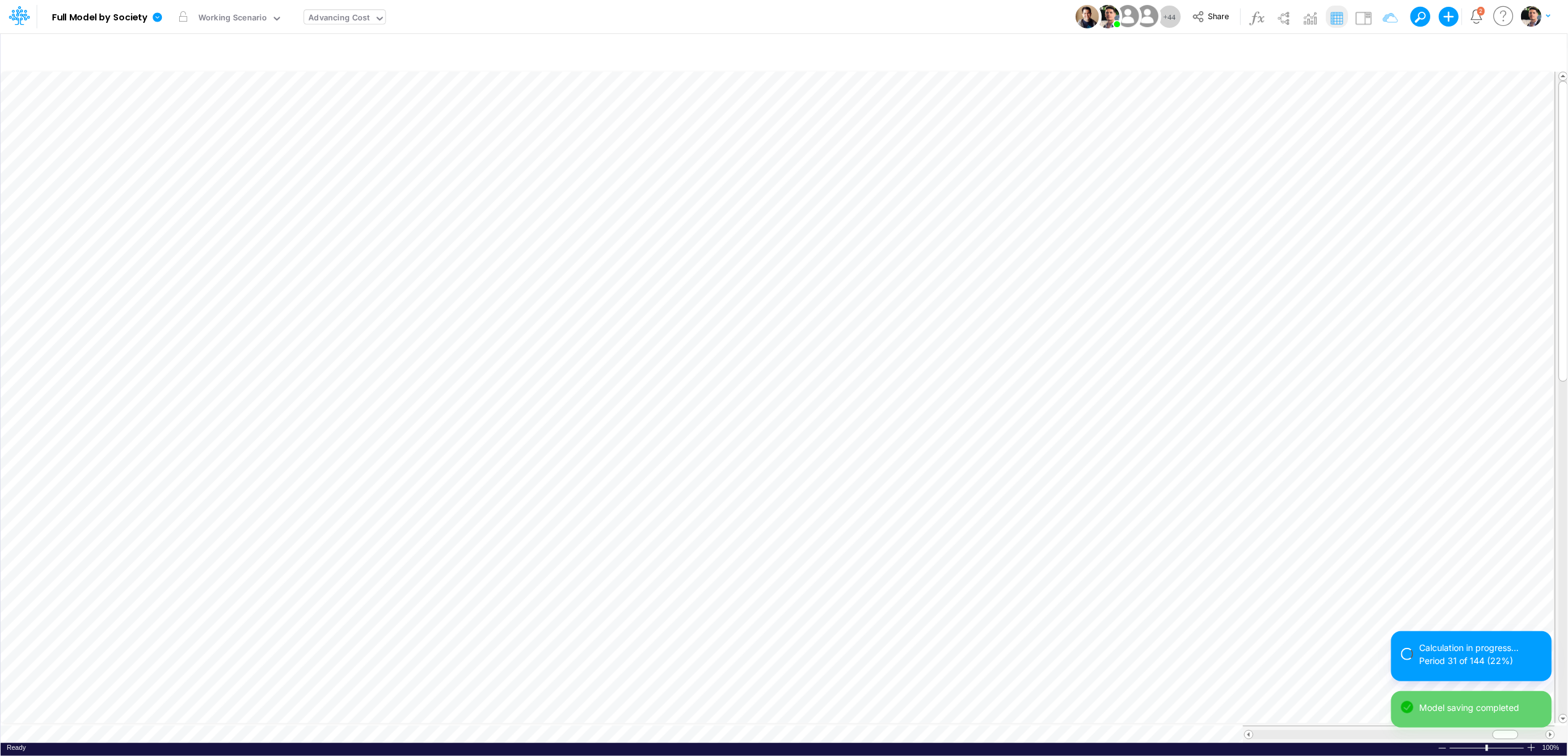
scroll to position [0, 1]
click at [1016, 246] on icon "button" at bounding box center [1014, 246] width 18 height 13
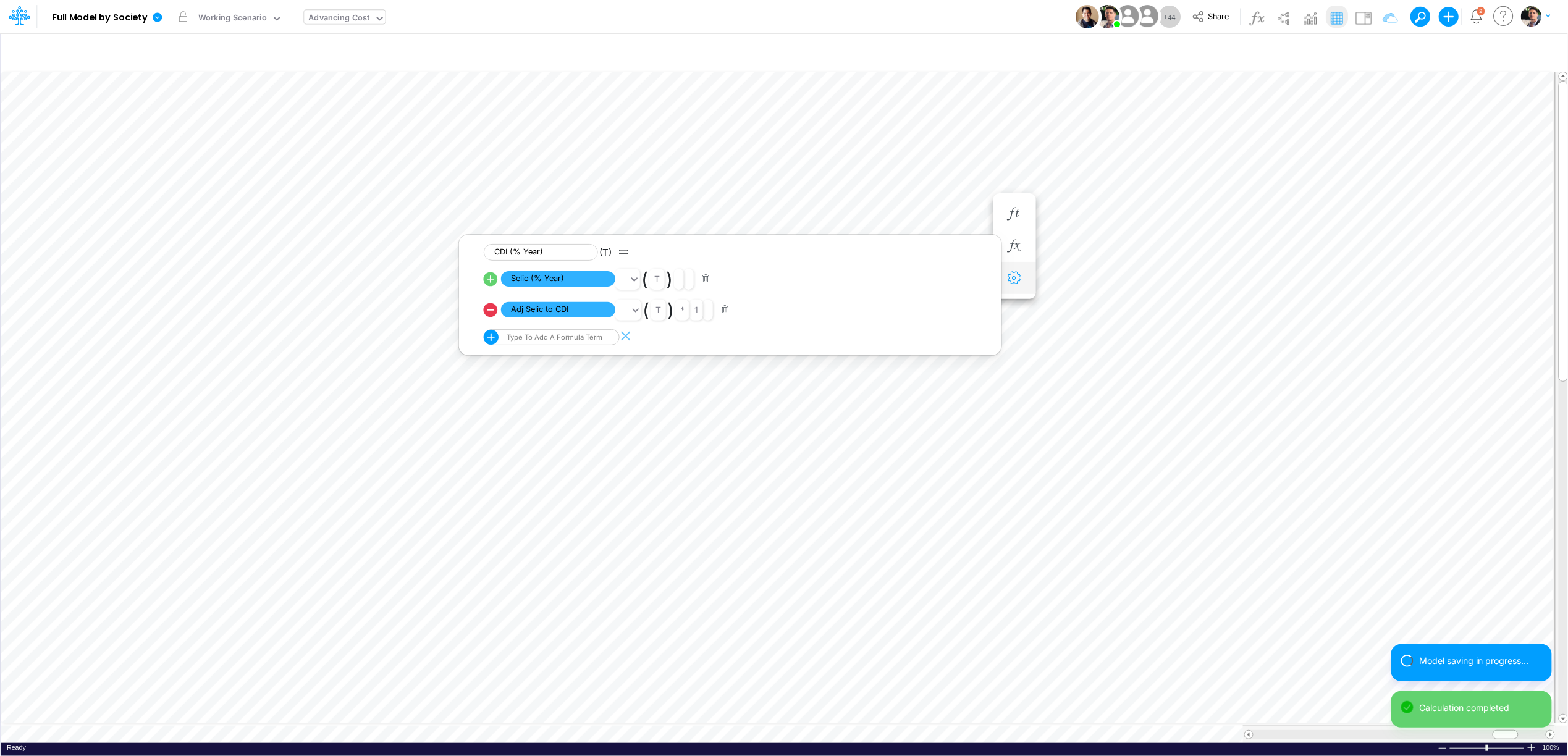
click at [1014, 278] on icon "button" at bounding box center [1014, 278] width 18 height 13
select select "sum"
select select "field"
select select "Percentage"
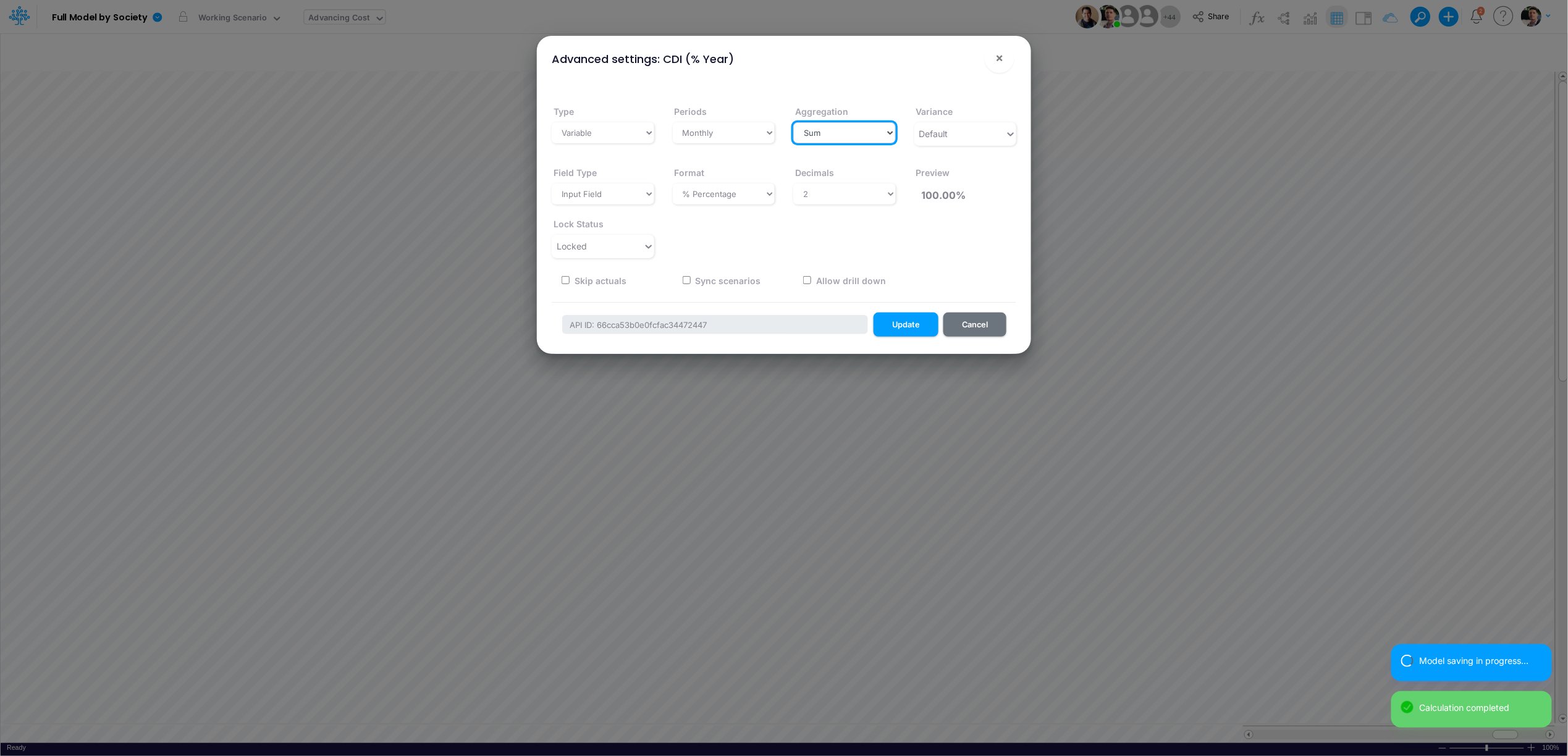
click at [832, 138] on select "Select a type Sum First Last Average Calculated" at bounding box center [845, 133] width 103 height 21
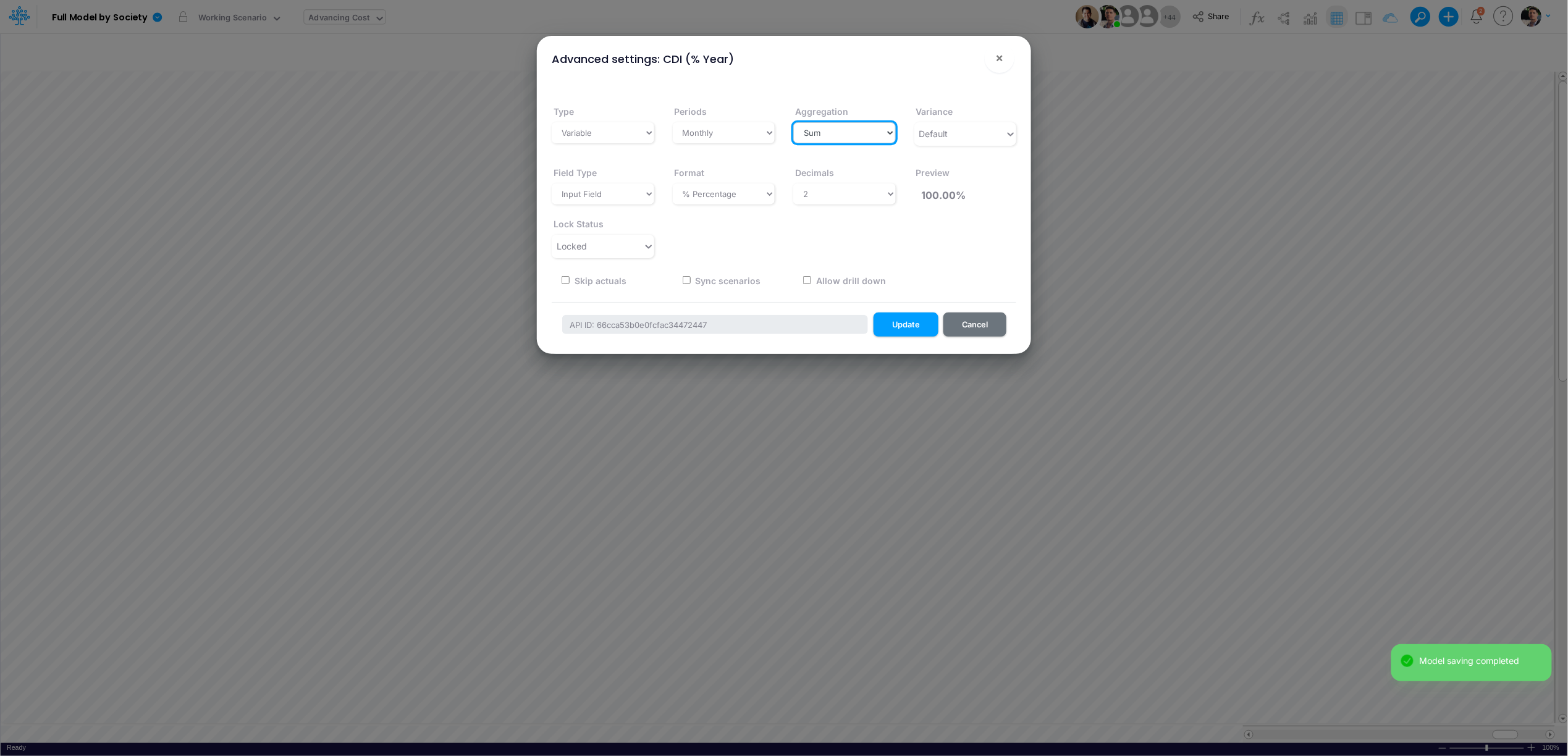
select select "calculated"
click at [794, 123] on select "Select a type Sum First Last Average Calculated" at bounding box center [845, 133] width 103 height 21
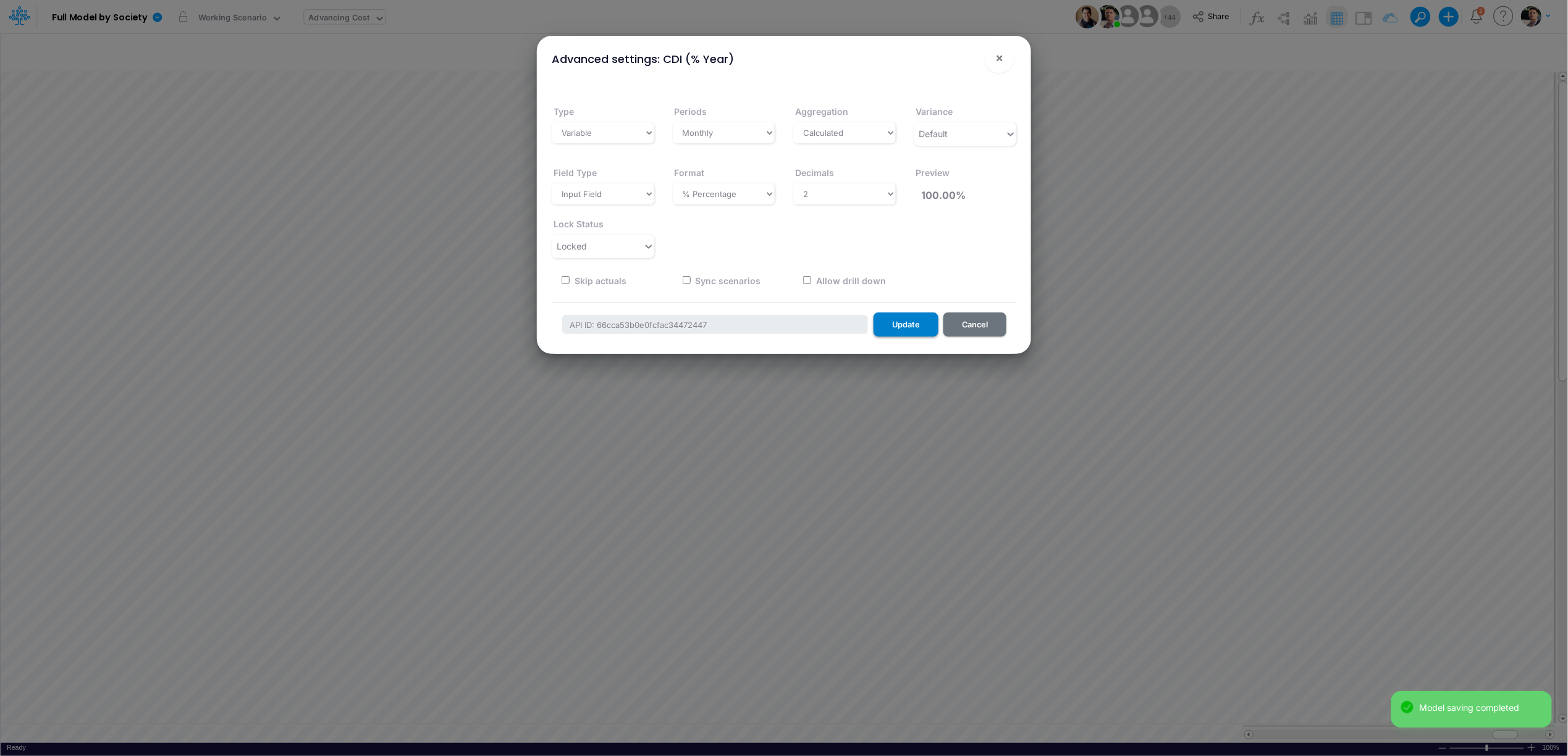
click at [908, 335] on button "Update" at bounding box center [906, 325] width 65 height 24
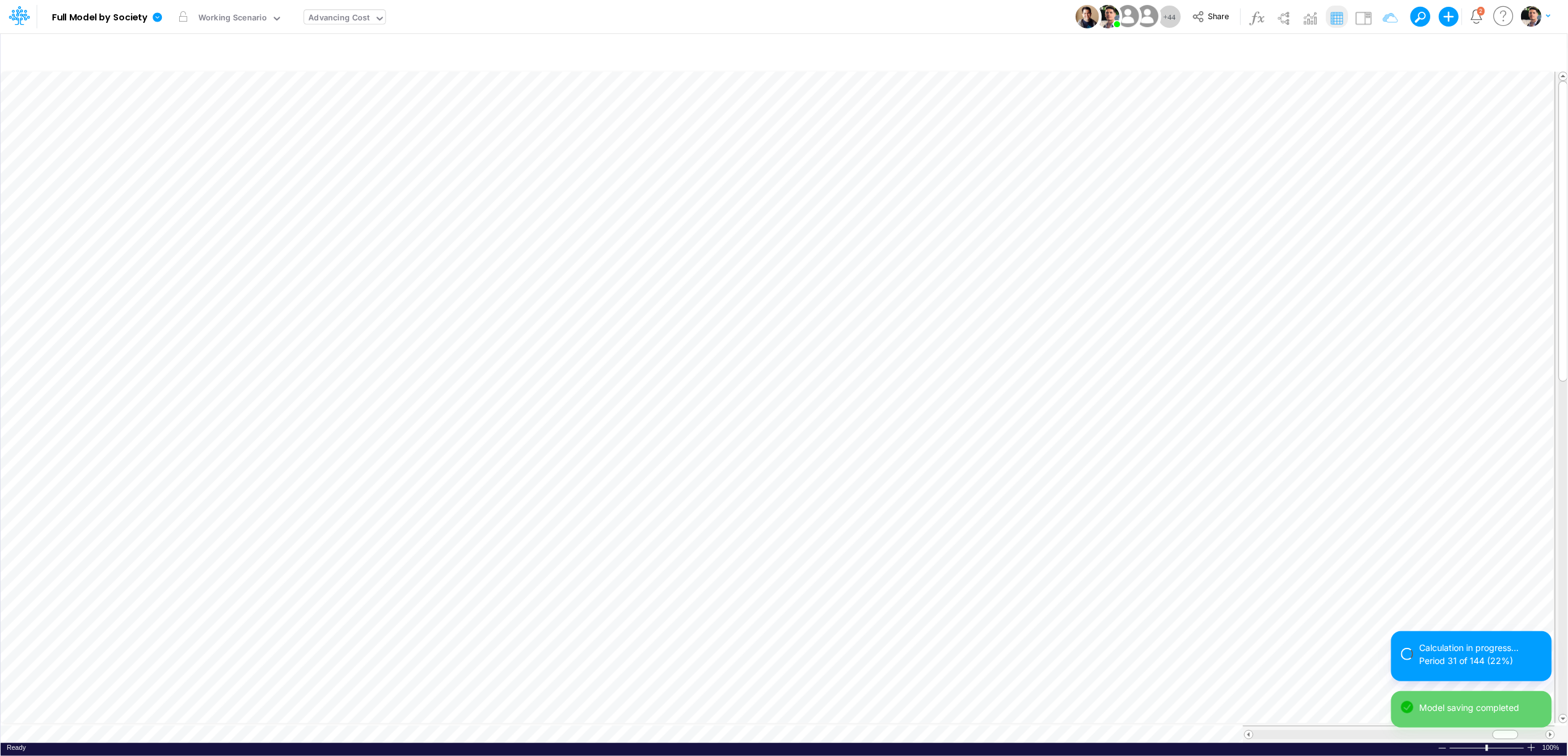
scroll to position [0, 1]
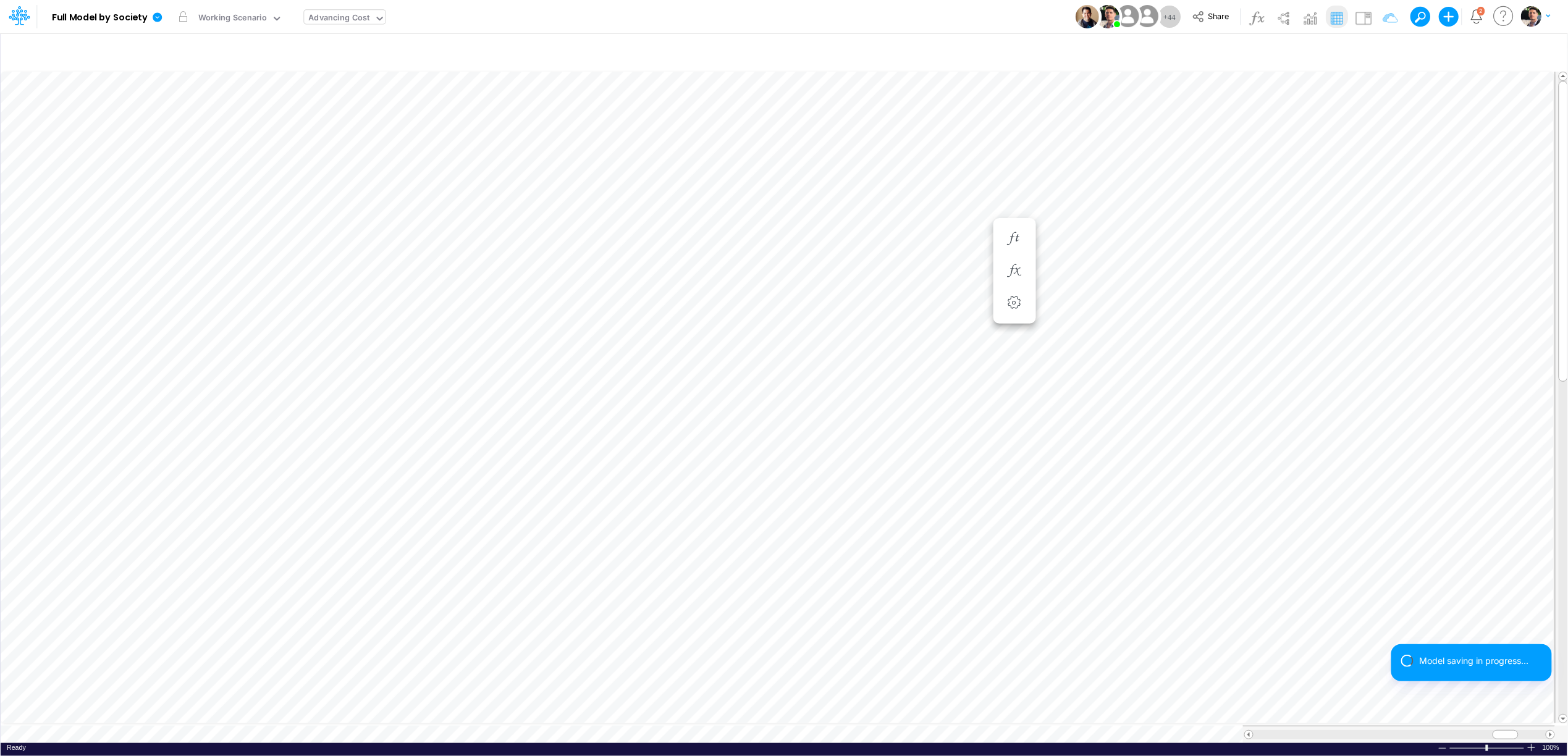
scroll to position [0, 1]
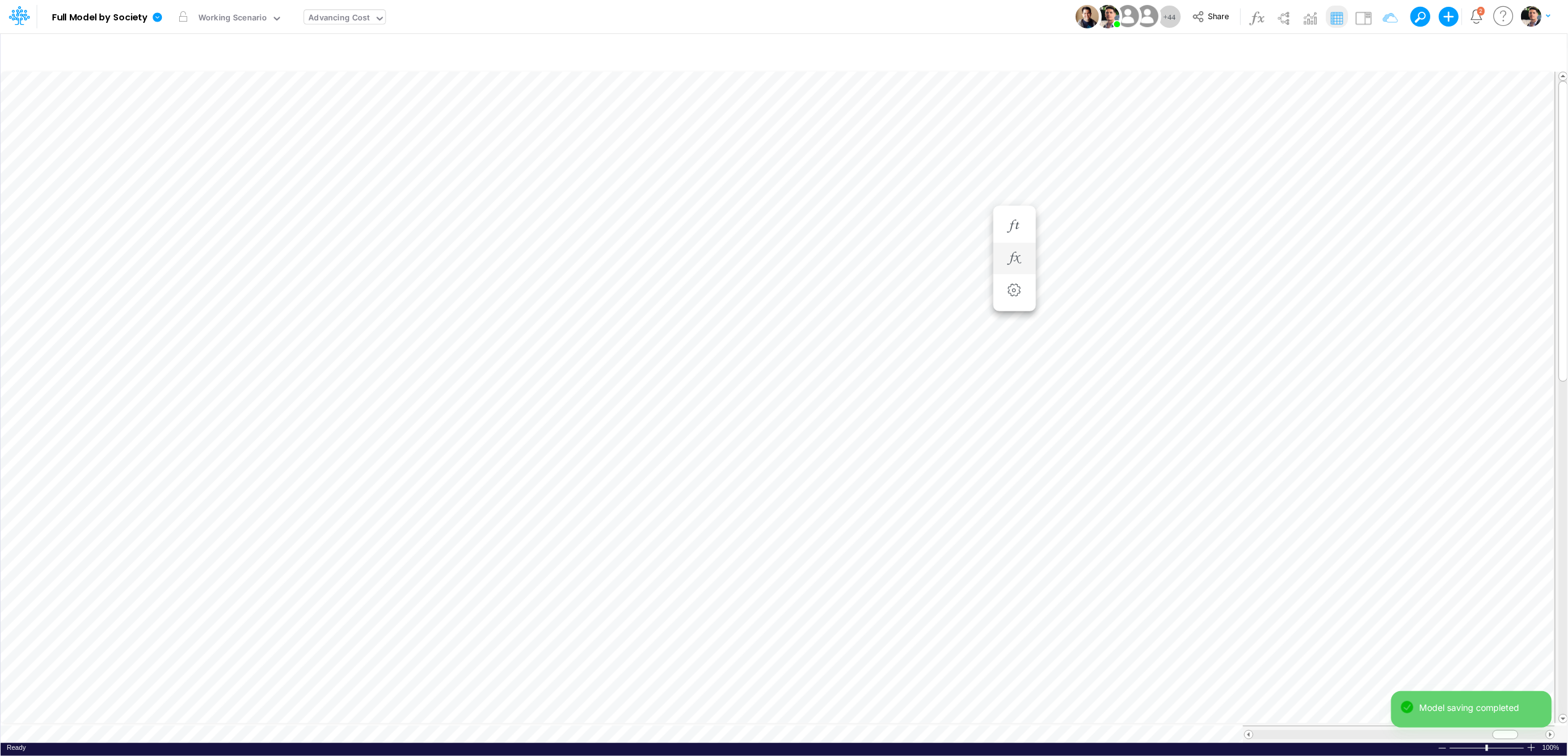
scroll to position [0, 1]
click at [1012, 272] on icon "button" at bounding box center [1014, 278] width 18 height 13
select select "field"
select select "Percentage"
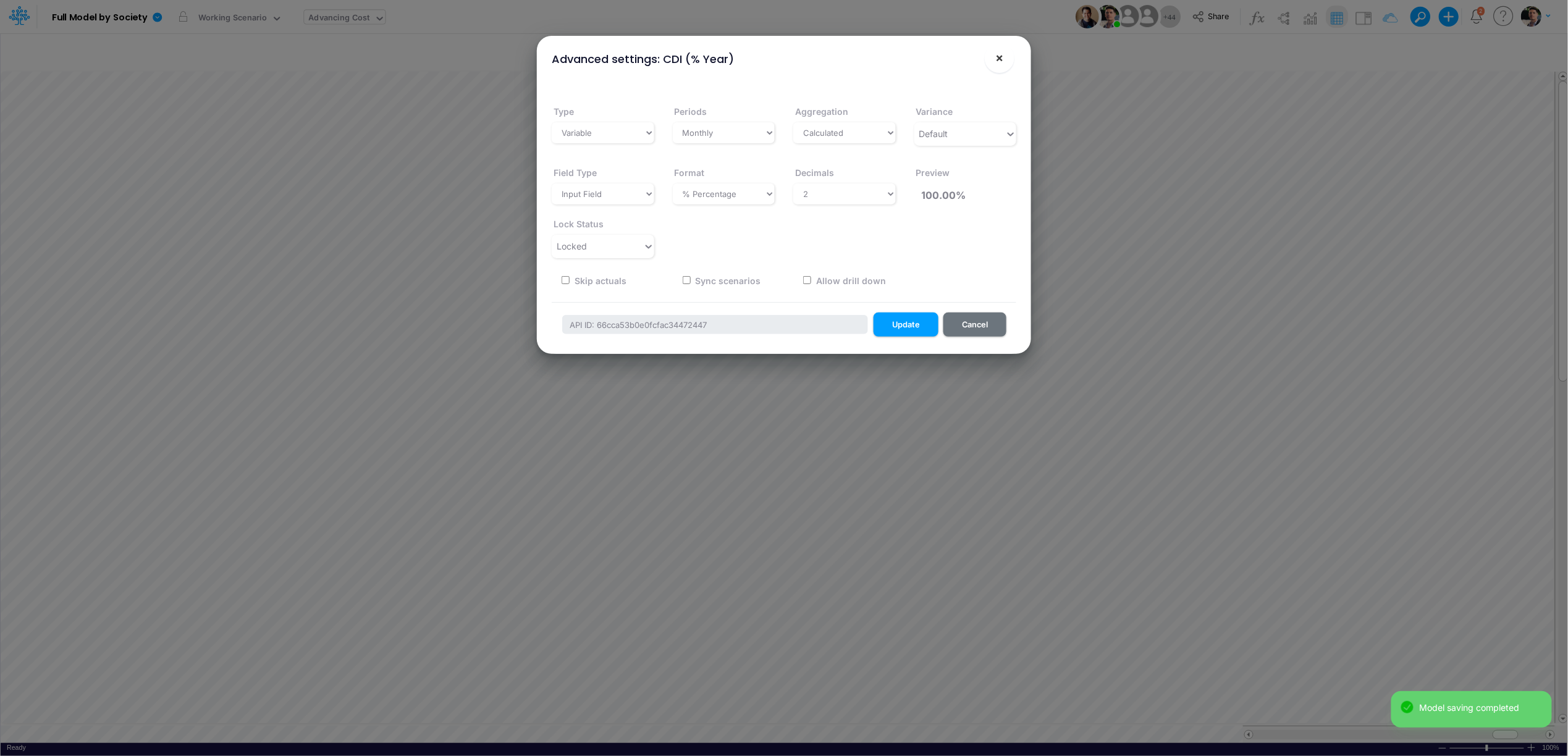
click at [1005, 61] on button "×" at bounding box center [1000, 58] width 29 height 29
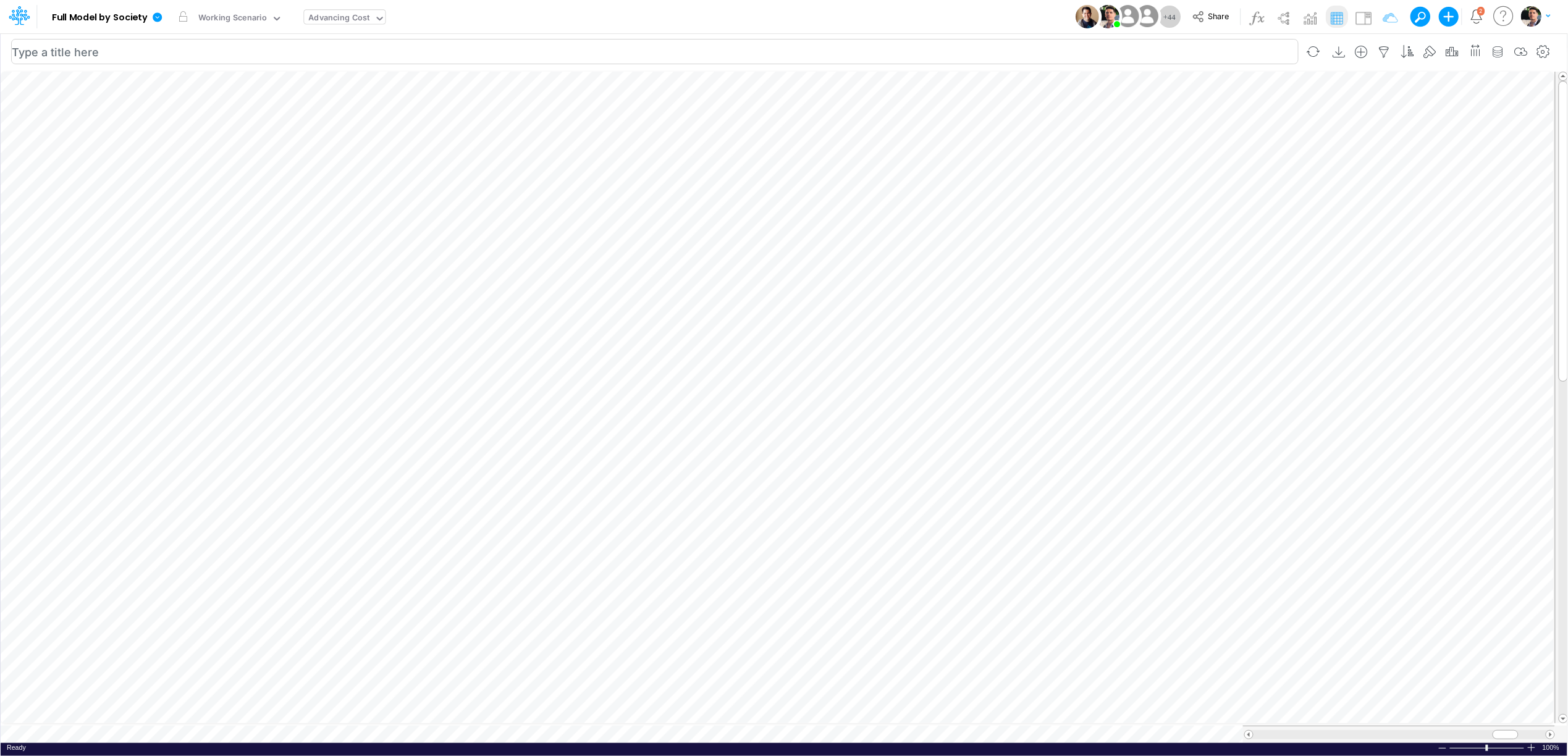
scroll to position [0, 1]
click at [1015, 276] on icon "button" at bounding box center [1014, 278] width 18 height 13
select select "field"
select select "Percentage"
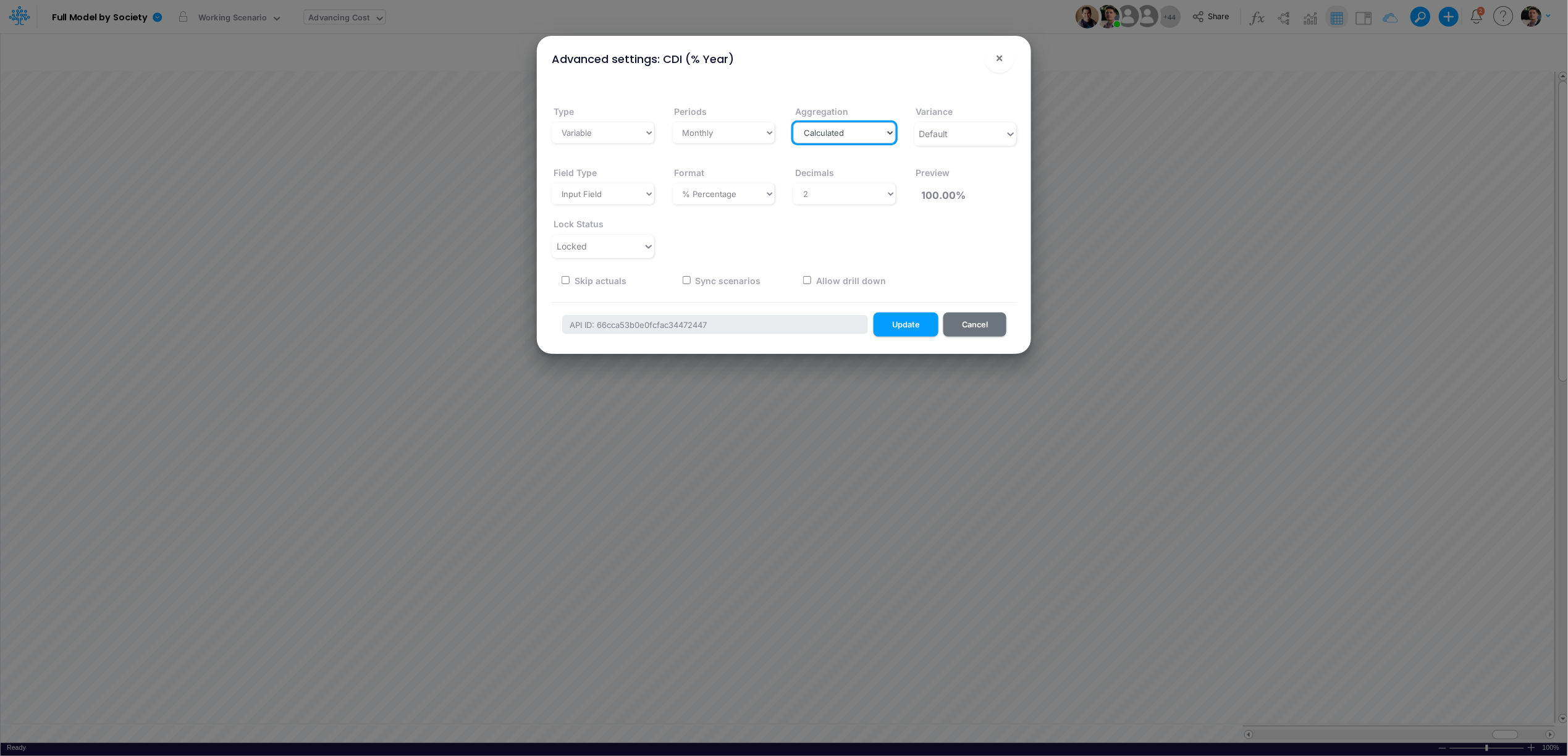
click at [849, 133] on select "Select a type Sum First Last Average Calculated" at bounding box center [845, 133] width 103 height 21
select select "last"
click at [794, 123] on select "Select a type Sum First Last Average Calculated" at bounding box center [845, 133] width 103 height 21
click at [903, 325] on button "Update" at bounding box center [906, 325] width 65 height 24
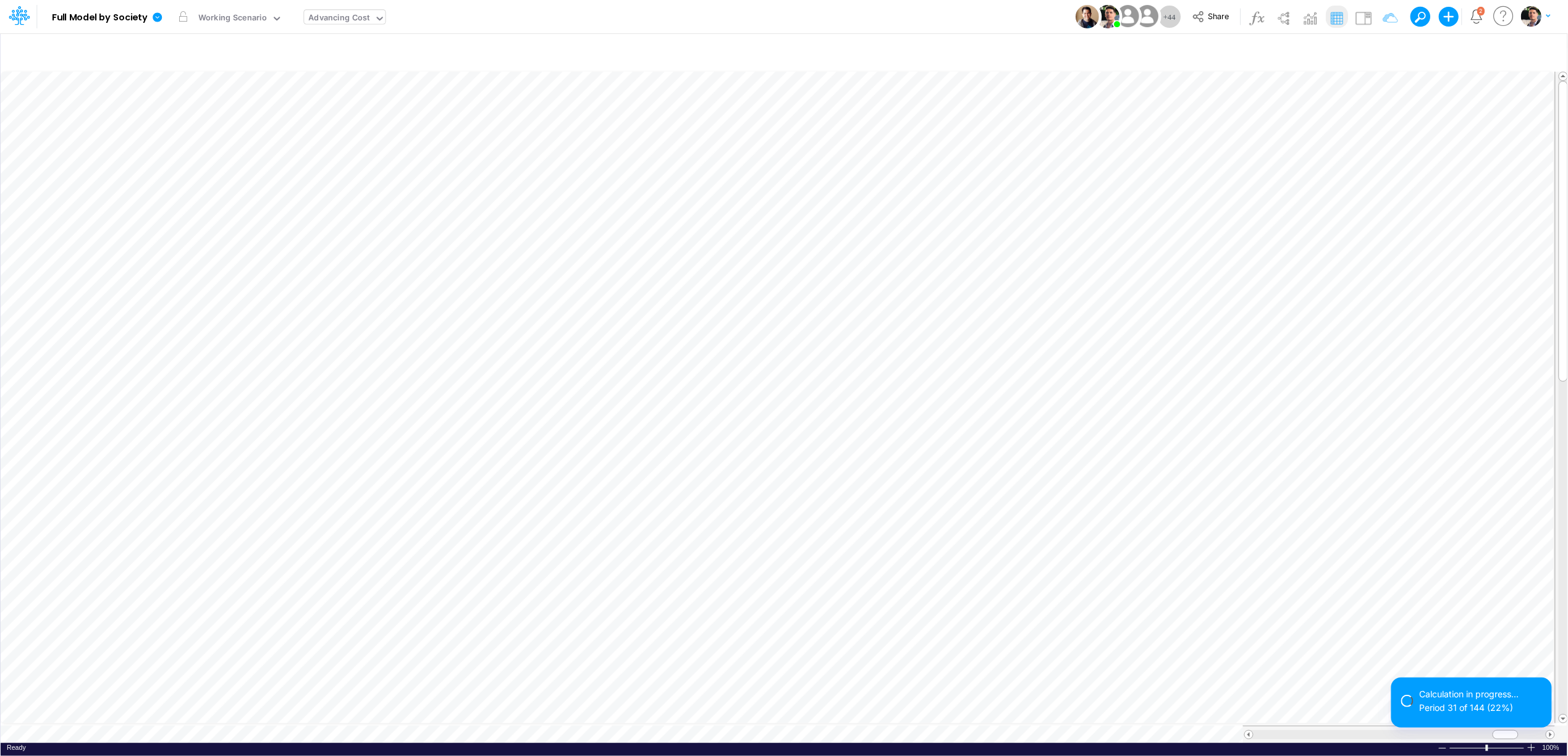
scroll to position [0, 1]
click at [1016, 285] on icon "button" at bounding box center [1014, 291] width 18 height 13
select select "sum"
select select "field"
select select "Percentage"
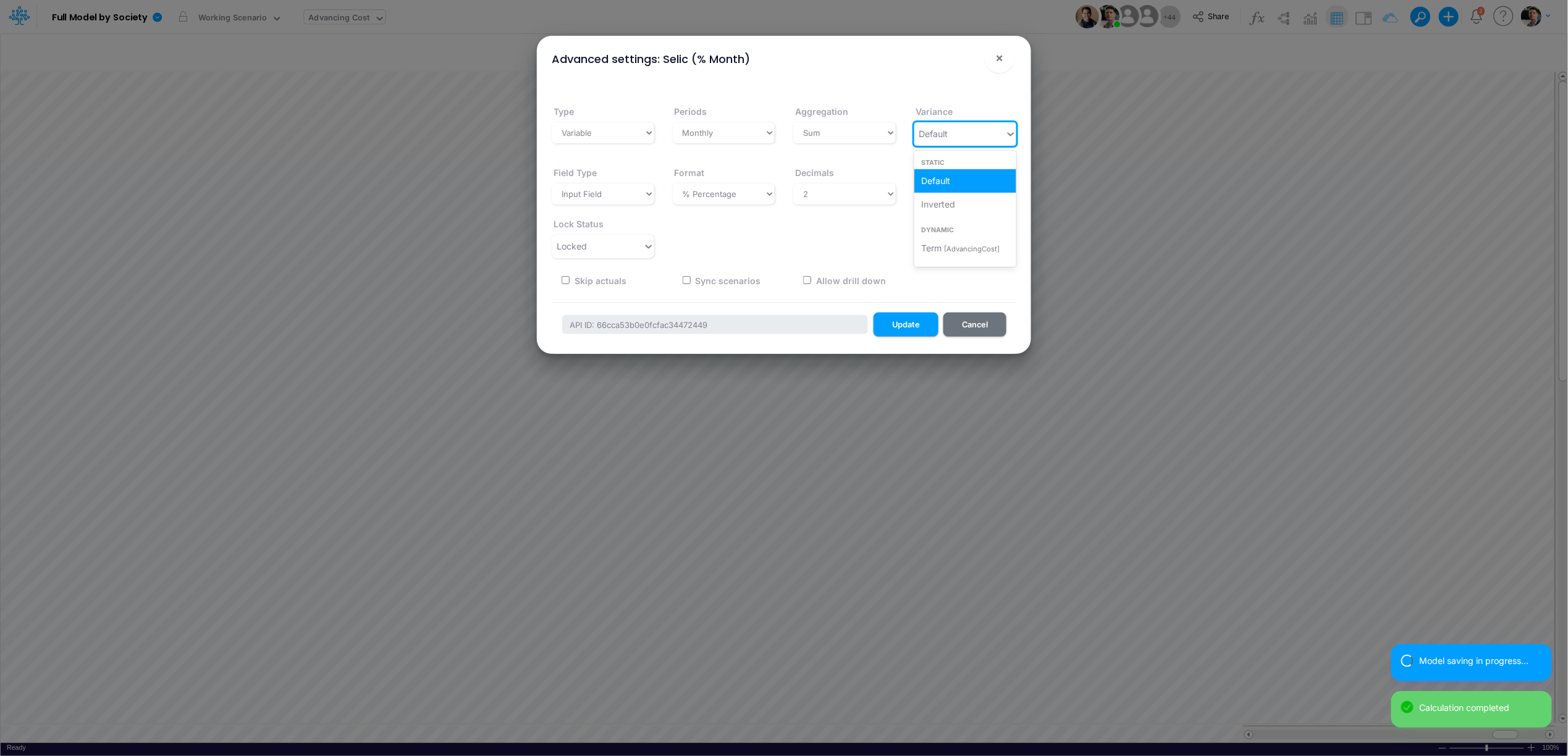
click at [954, 133] on div "Default" at bounding box center [960, 134] width 92 height 20
click at [856, 134] on select "Select a type Sum First Last Average Calculated" at bounding box center [845, 133] width 103 height 21
click at [794, 123] on select "Select a type Sum First Last Average Calculated" at bounding box center [845, 133] width 103 height 21
click at [849, 137] on select "Select a type Sum First Last Average Calculated" at bounding box center [845, 133] width 103 height 21
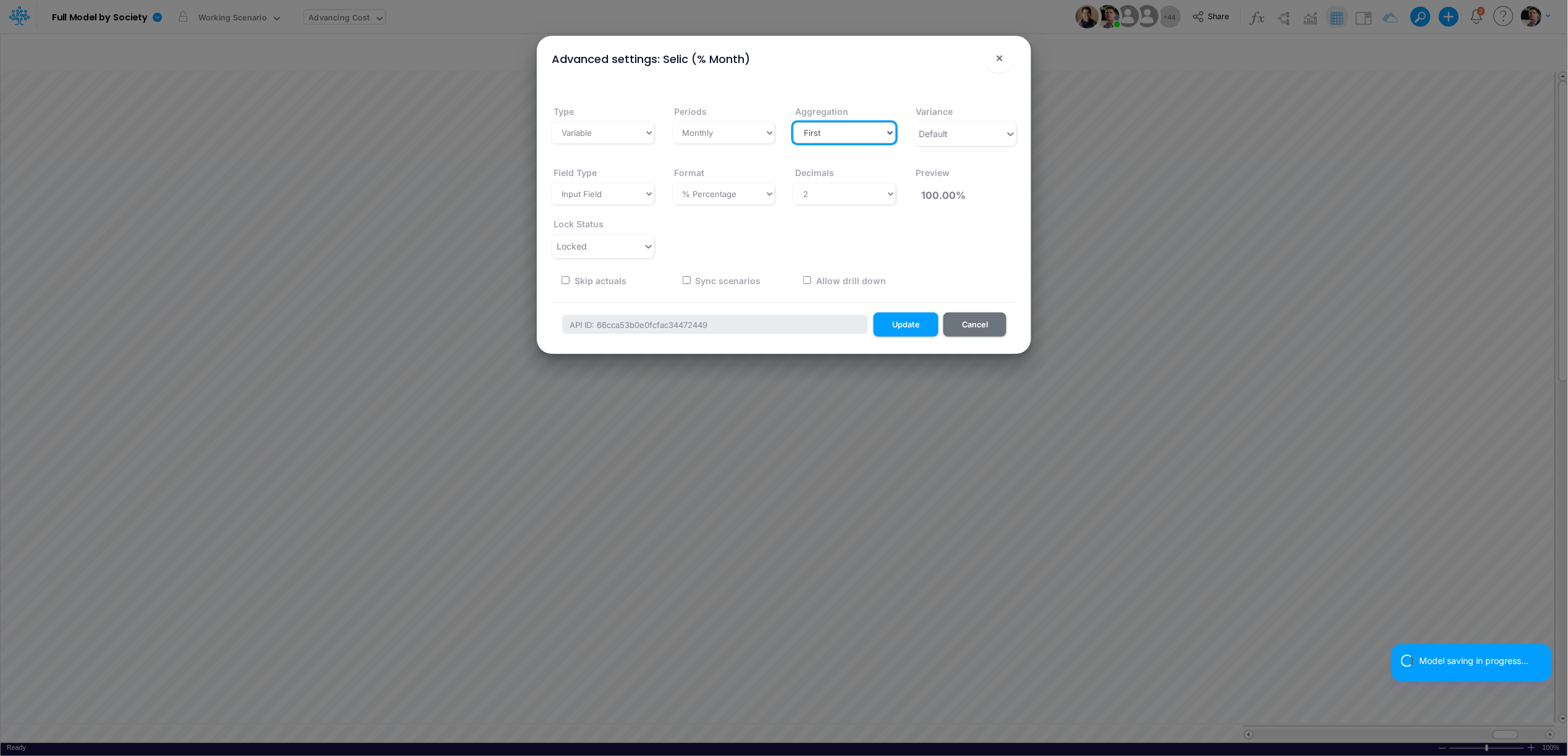
select select "last"
click at [794, 123] on select "Select a type Sum First Last Average Calculated" at bounding box center [845, 133] width 103 height 21
click at [901, 329] on button "Update" at bounding box center [906, 325] width 65 height 24
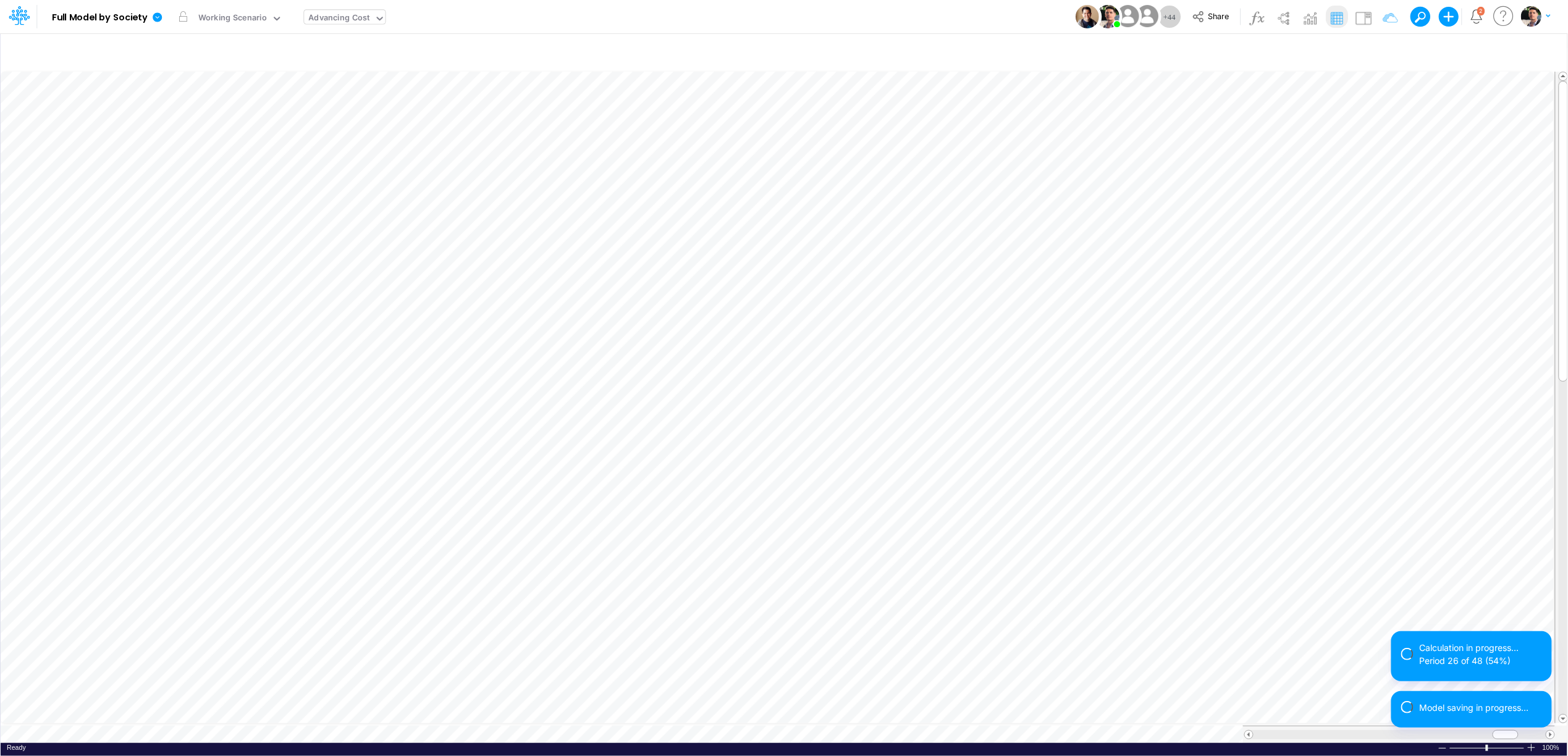
scroll to position [0, 1]
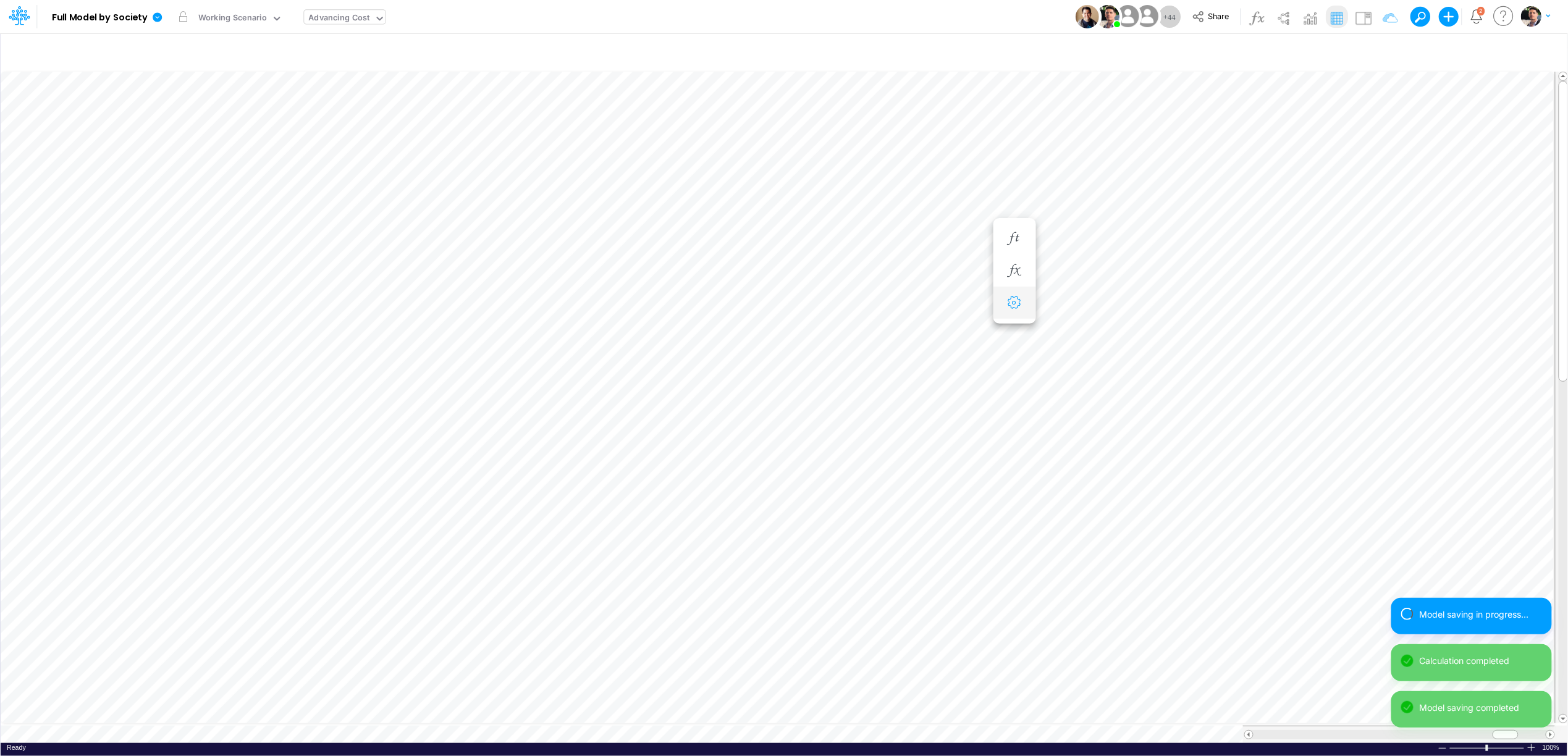
click at [1007, 304] on icon "button" at bounding box center [1014, 303] width 18 height 13
select select "sum"
select select "field"
select select "Percentage"
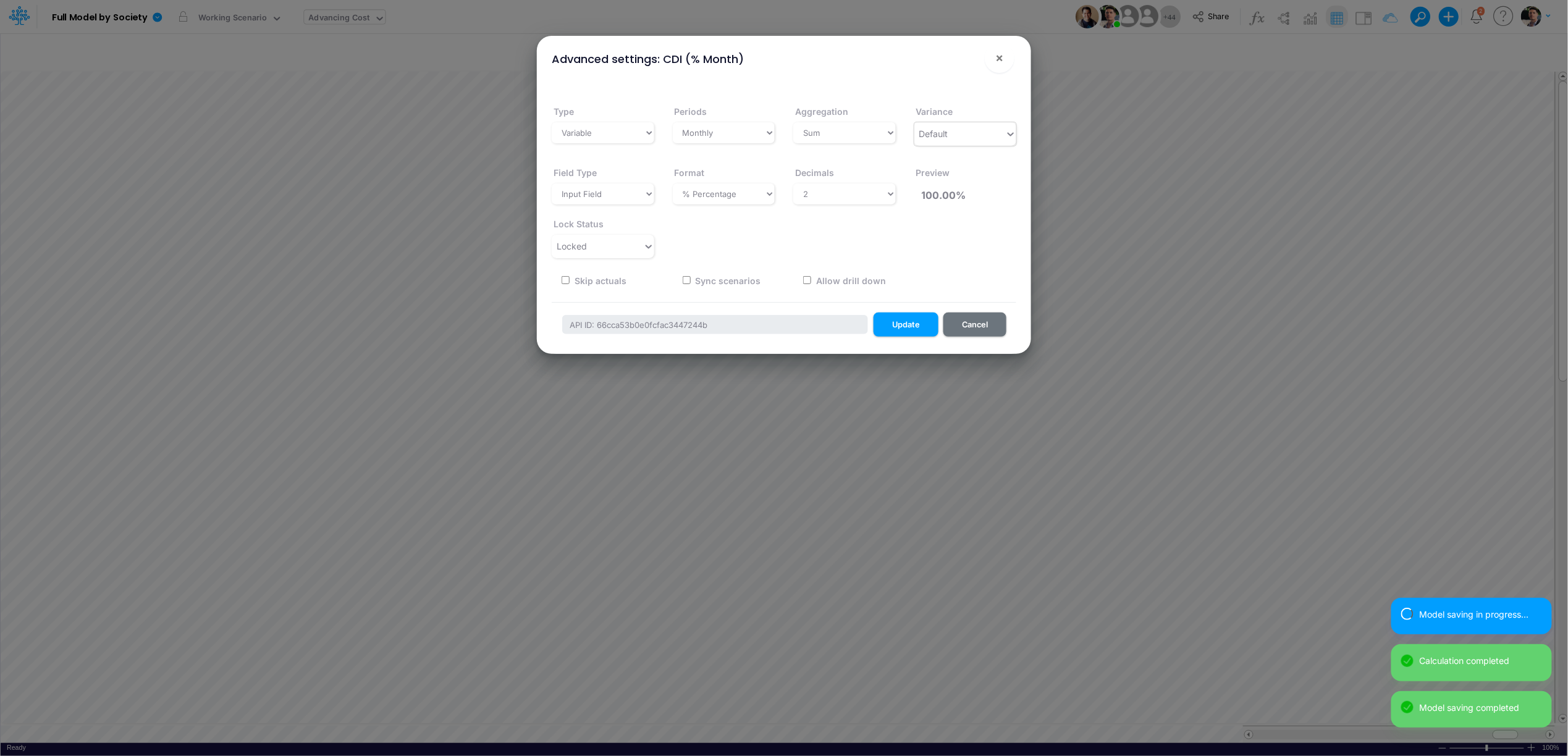
click at [940, 135] on span "Default" at bounding box center [935, 133] width 29 height 10
click at [827, 132] on select "Select a type Sum First Last Average Calculated" at bounding box center [845, 133] width 103 height 21
select select "last"
click at [794, 123] on select "Select a type Sum First Last Average Calculated" at bounding box center [845, 133] width 103 height 21
click at [903, 322] on button "Update" at bounding box center [906, 325] width 65 height 24
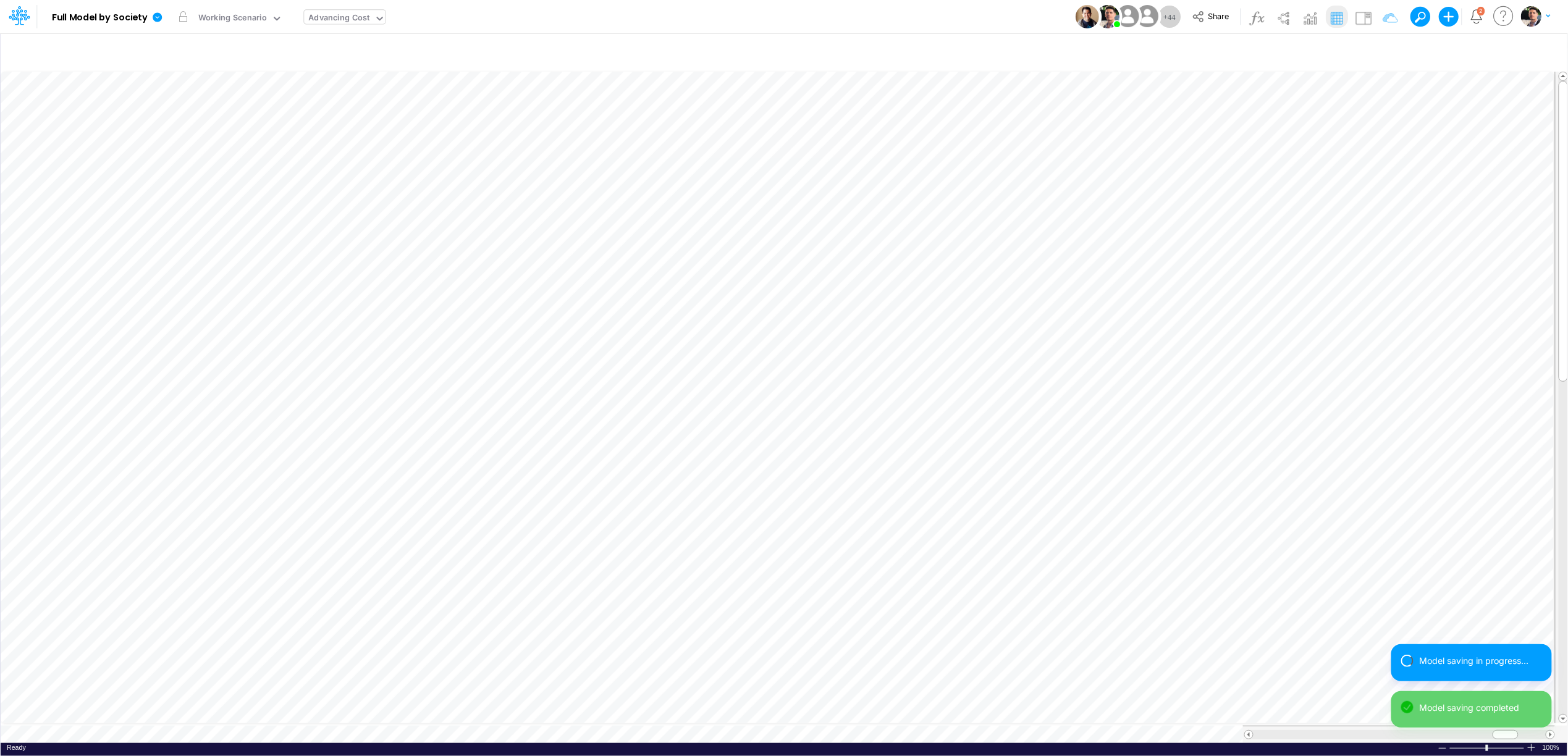
scroll to position [0, 1]
click at [1016, 470] on icon "button" at bounding box center [1014, 464] width 18 height 13
select select "field"
select select "Percentage"
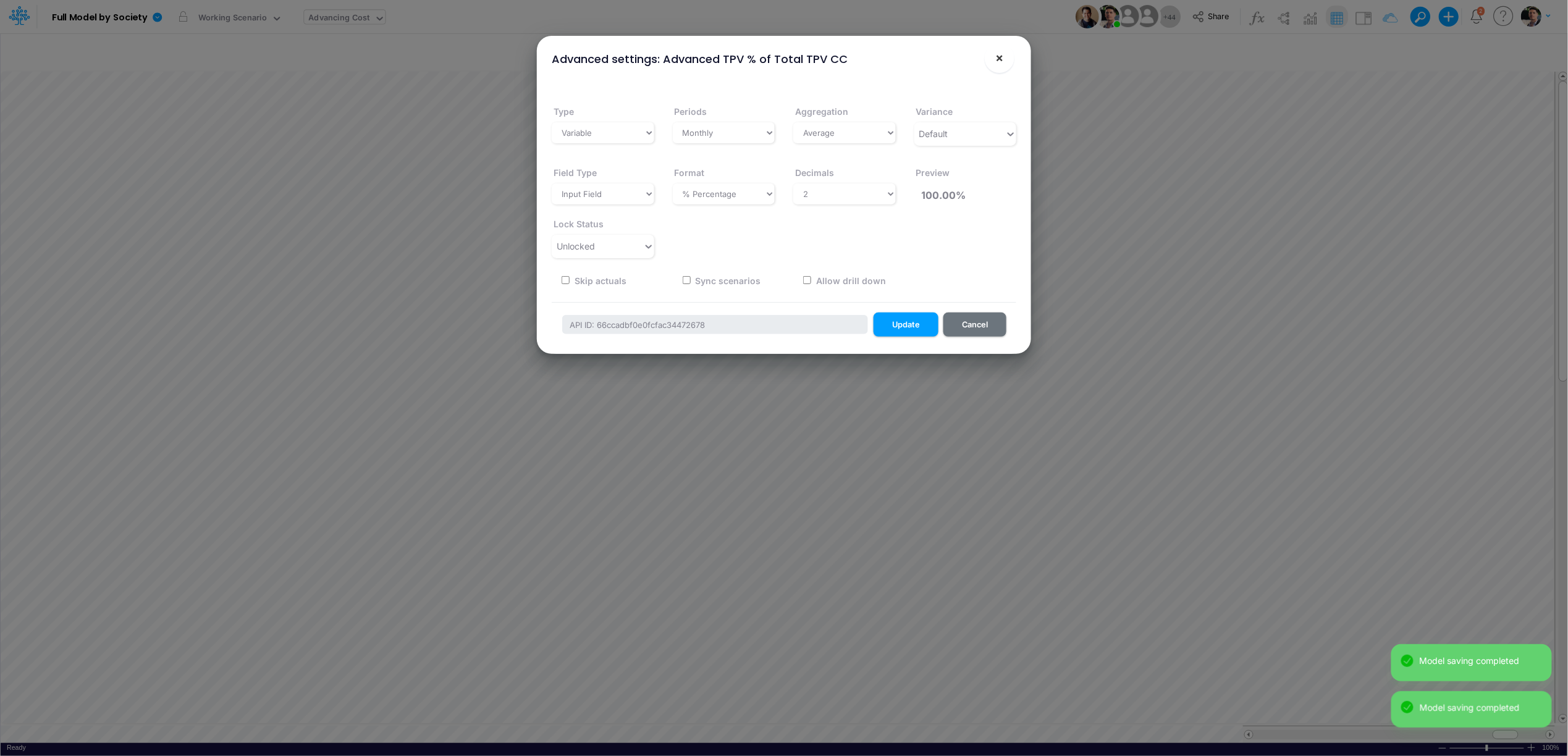
click at [1007, 60] on button "×" at bounding box center [1000, 58] width 29 height 29
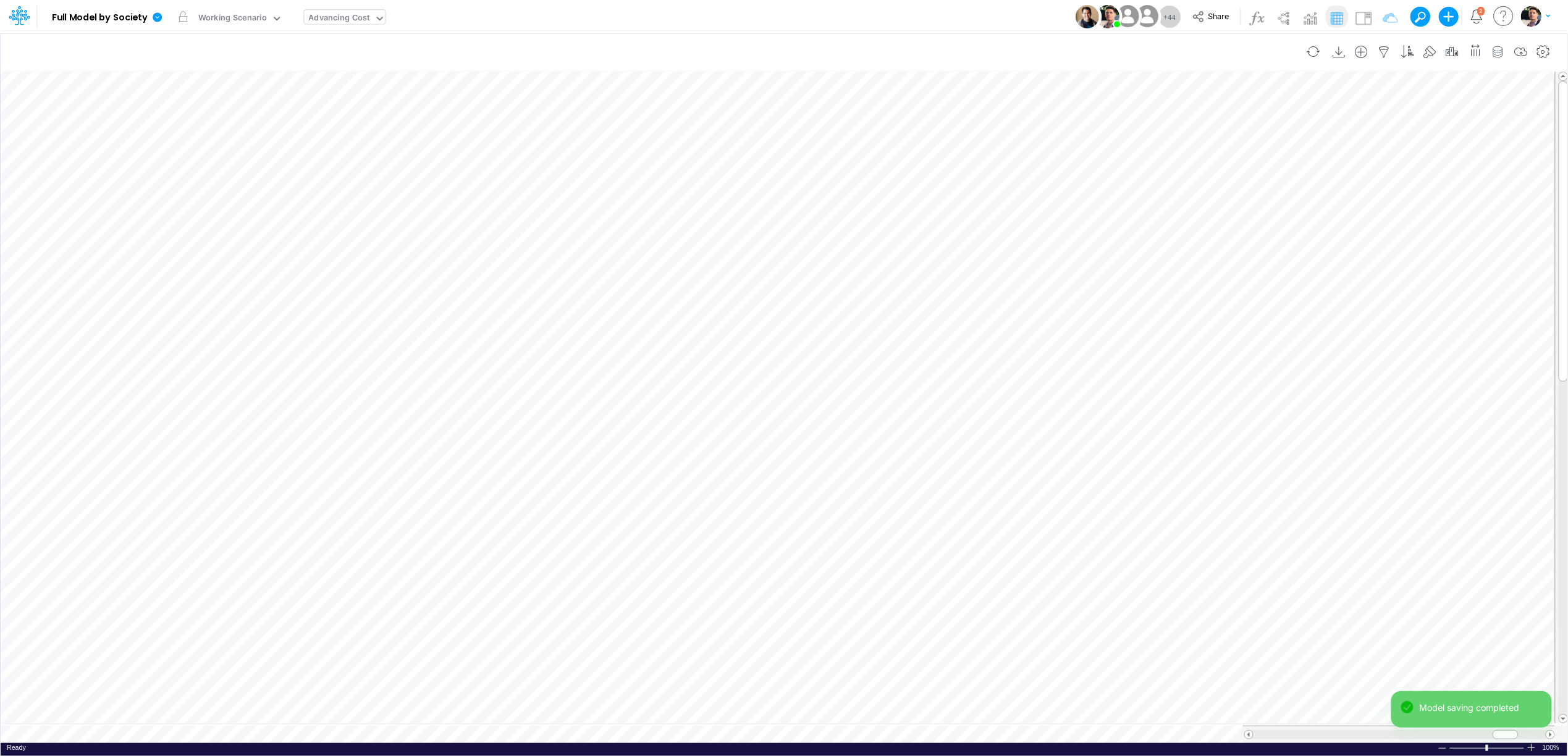
scroll to position [0, 1]
click at [1012, 583] on icon "button" at bounding box center [1014, 588] width 18 height 13
select select "field"
select select "Percentage"
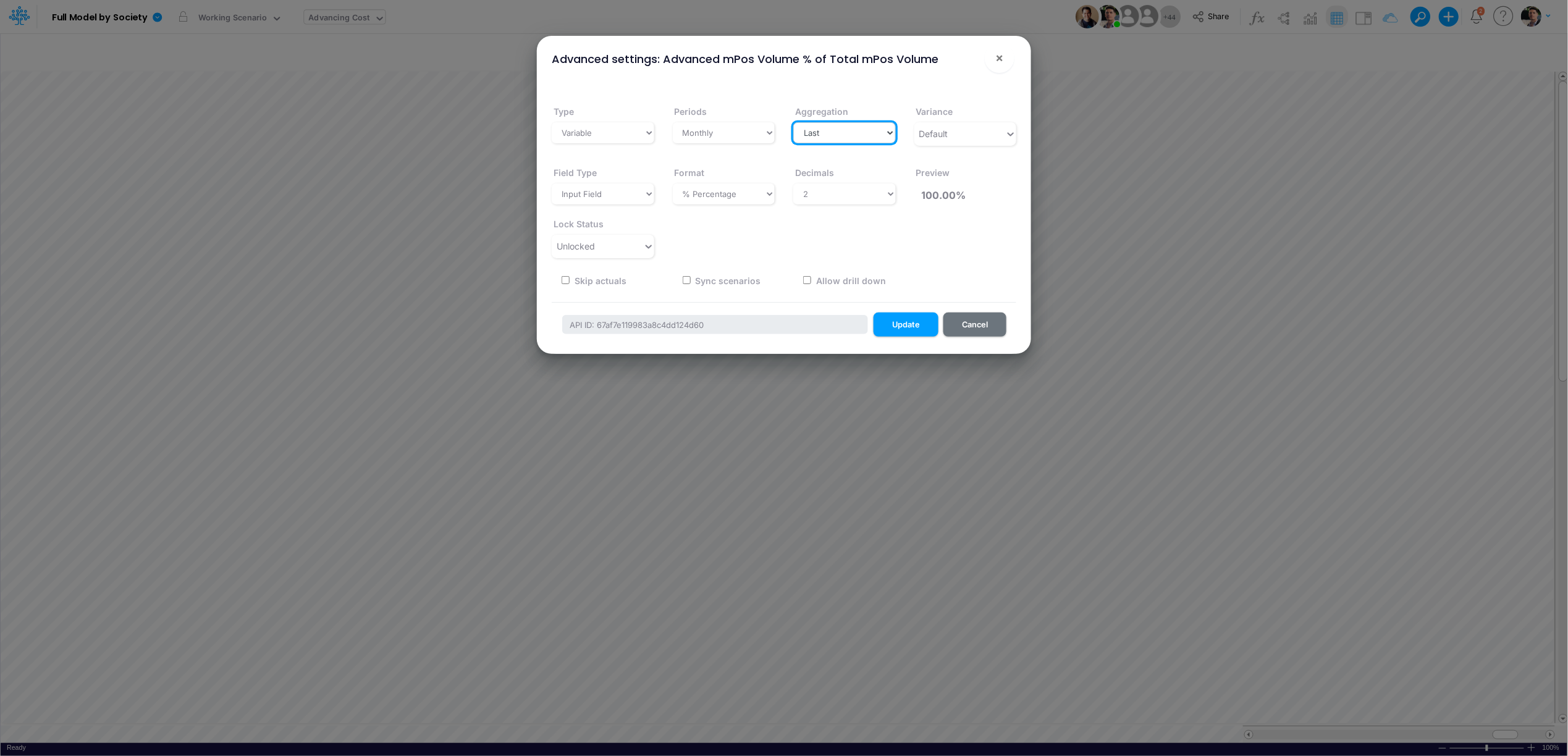
click at [844, 134] on select "Select a type Sum First Last Average Calculated" at bounding box center [845, 133] width 103 height 21
select select "average"
click at [794, 123] on select "Select a type Sum First Last Average Calculated" at bounding box center [845, 133] width 103 height 21
click at [908, 327] on button "Update" at bounding box center [906, 325] width 65 height 24
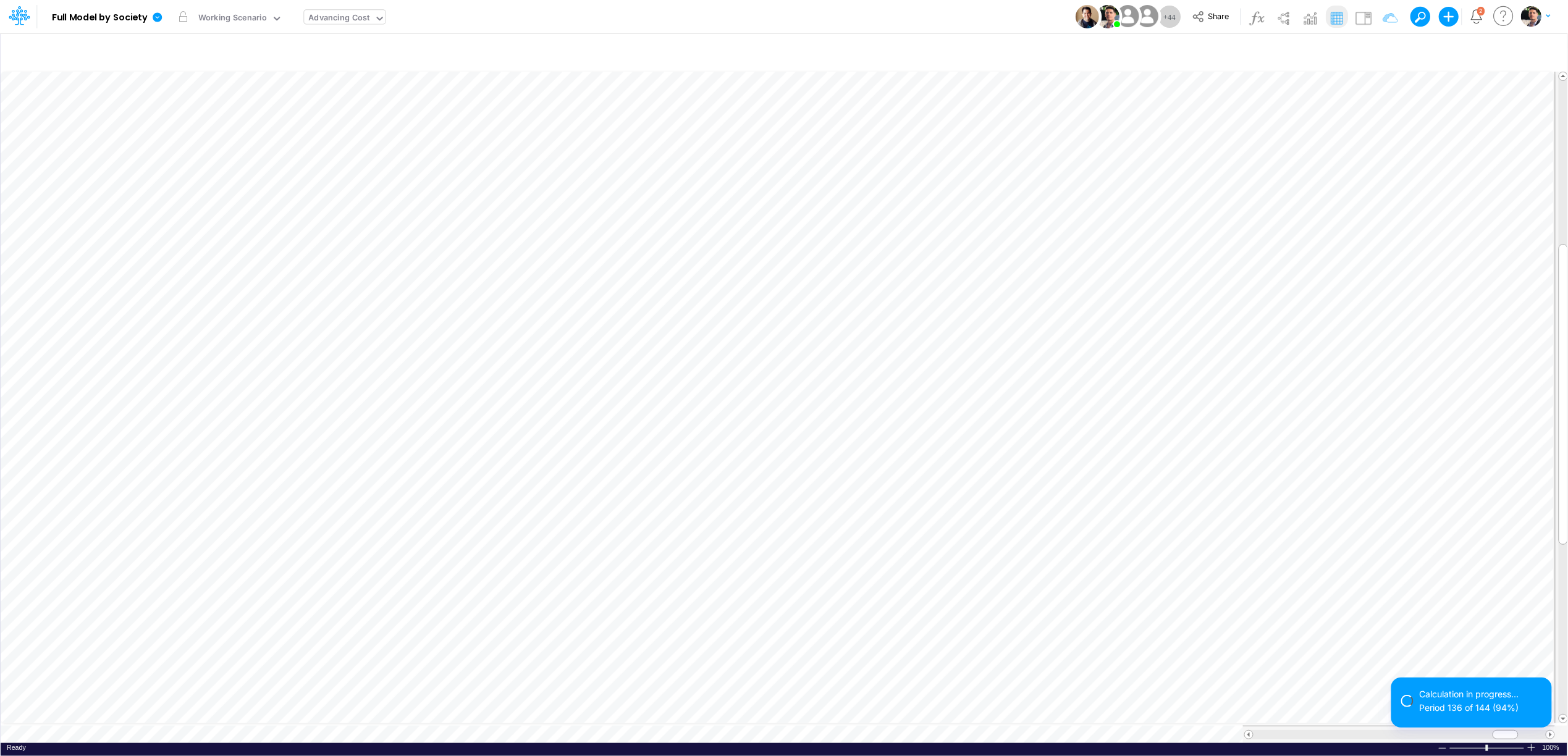
scroll to position [0, 1]
click at [1015, 358] on icon "button" at bounding box center [1014, 357] width 18 height 13
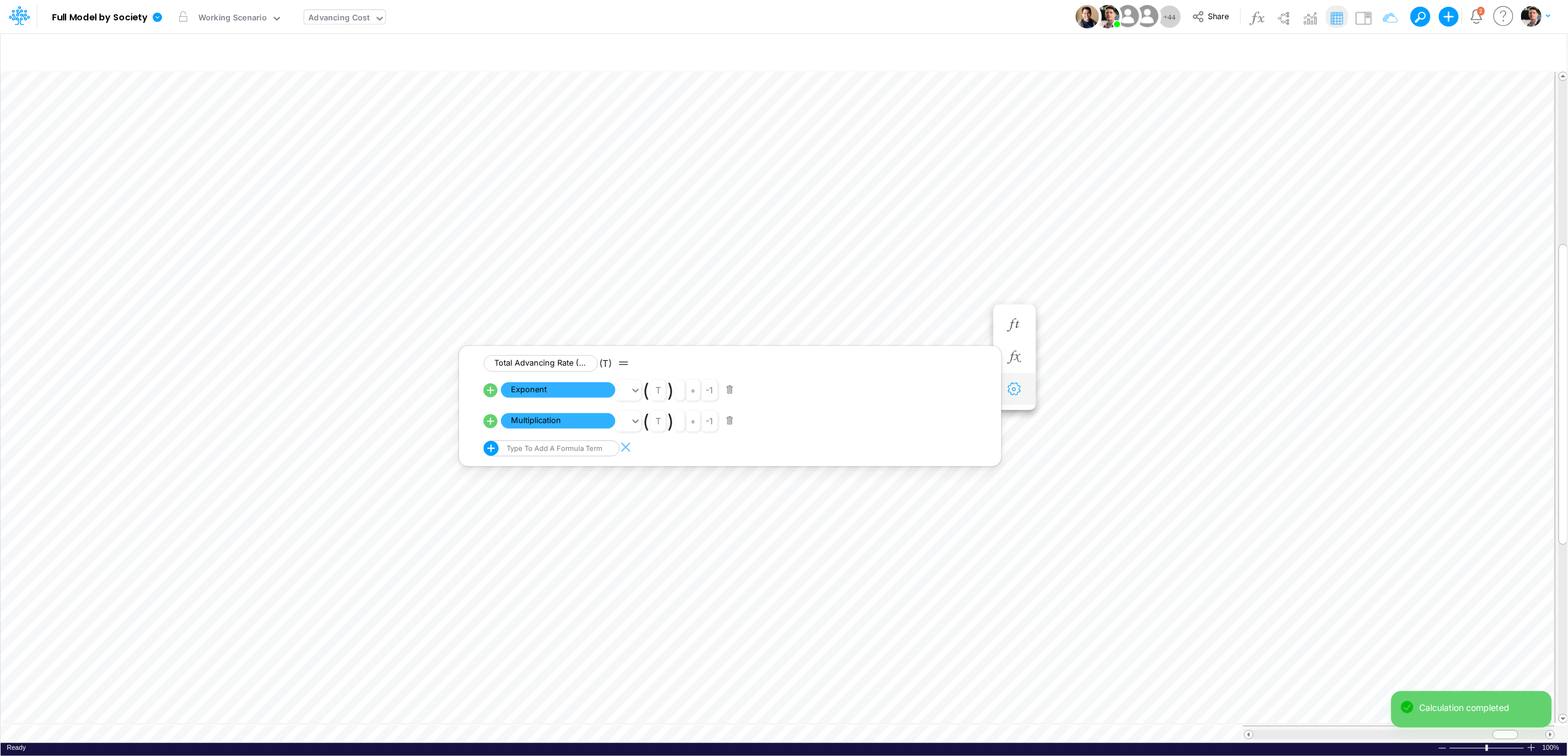
click at [1010, 395] on icon "button" at bounding box center [1014, 390] width 18 height 13
select select "sum"
select select "field"
select select "Percentage"
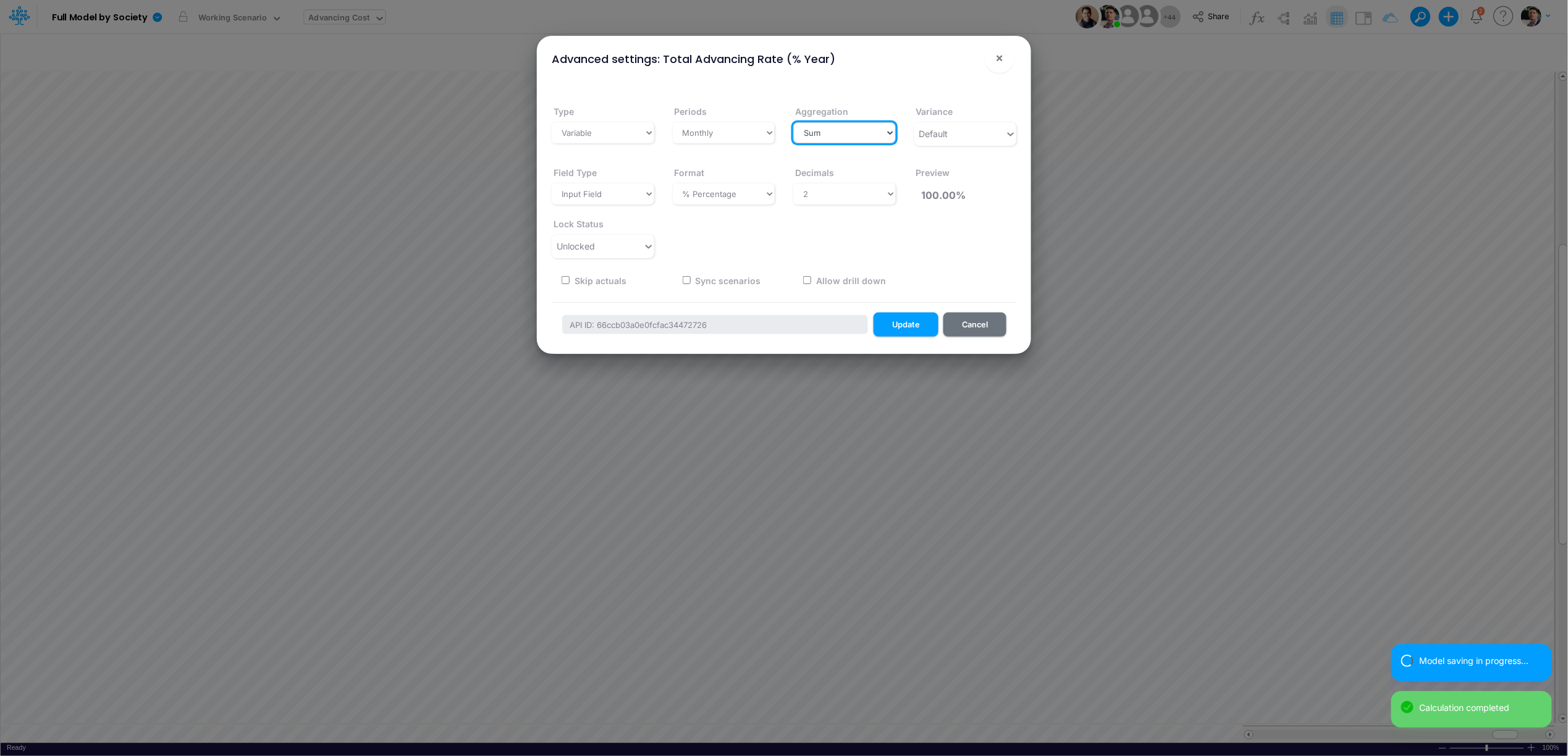
click at [819, 127] on select "Select a type Sum First Last Average Calculated" at bounding box center [845, 133] width 103 height 21
select select "last"
click at [794, 123] on select "Select a type Sum First Last Average Calculated" at bounding box center [845, 133] width 103 height 21
click at [900, 325] on button "Update" at bounding box center [906, 325] width 65 height 24
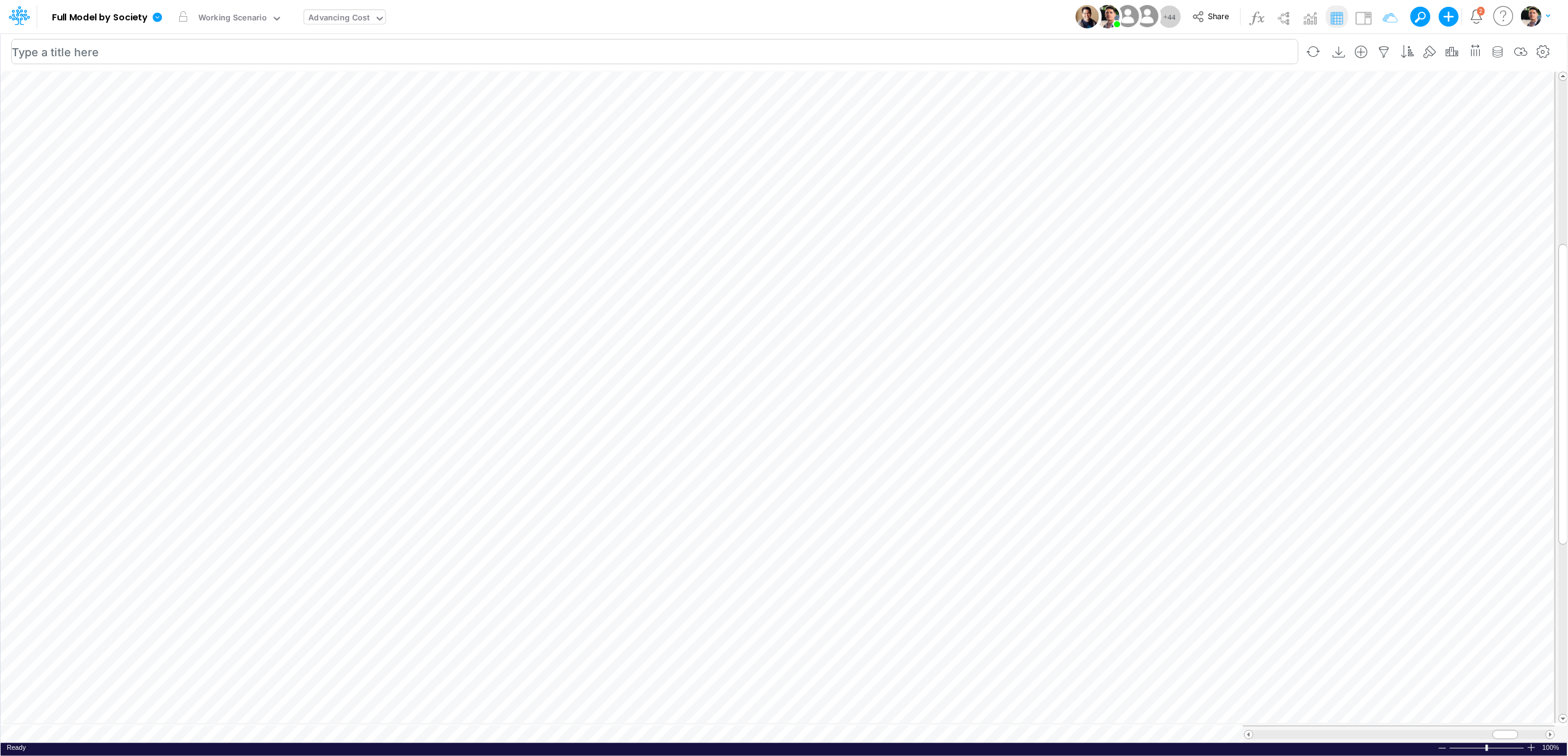
scroll to position [0, 1]
drag, startPoint x: 1509, startPoint y: 730, endPoint x: 1313, endPoint y: 729, distance: 196.0
click at [1313, 731] on span at bounding box center [1309, 735] width 8 height 8
click at [1317, 731] on span at bounding box center [1314, 735] width 8 height 8
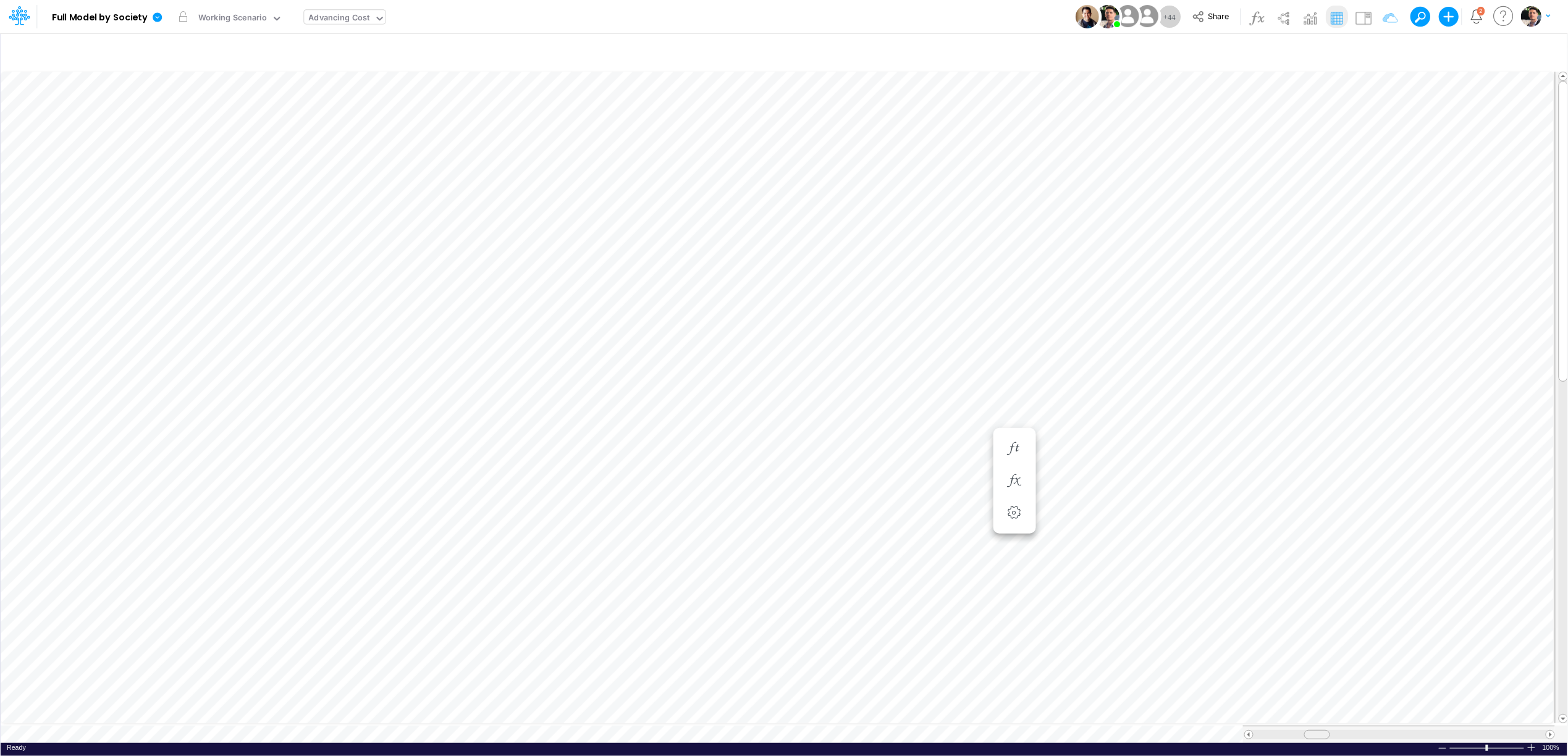
click at [1321, 730] on div at bounding box center [1317, 735] width 26 height 9
click at [347, 16] on div "Advancing Cost" at bounding box center [340, 19] width 61 height 15
type input "dc by"
click at [358, 41] on div "DC by Vertical" at bounding box center [387, 40] width 167 height 20
type input "DC by Vertical"
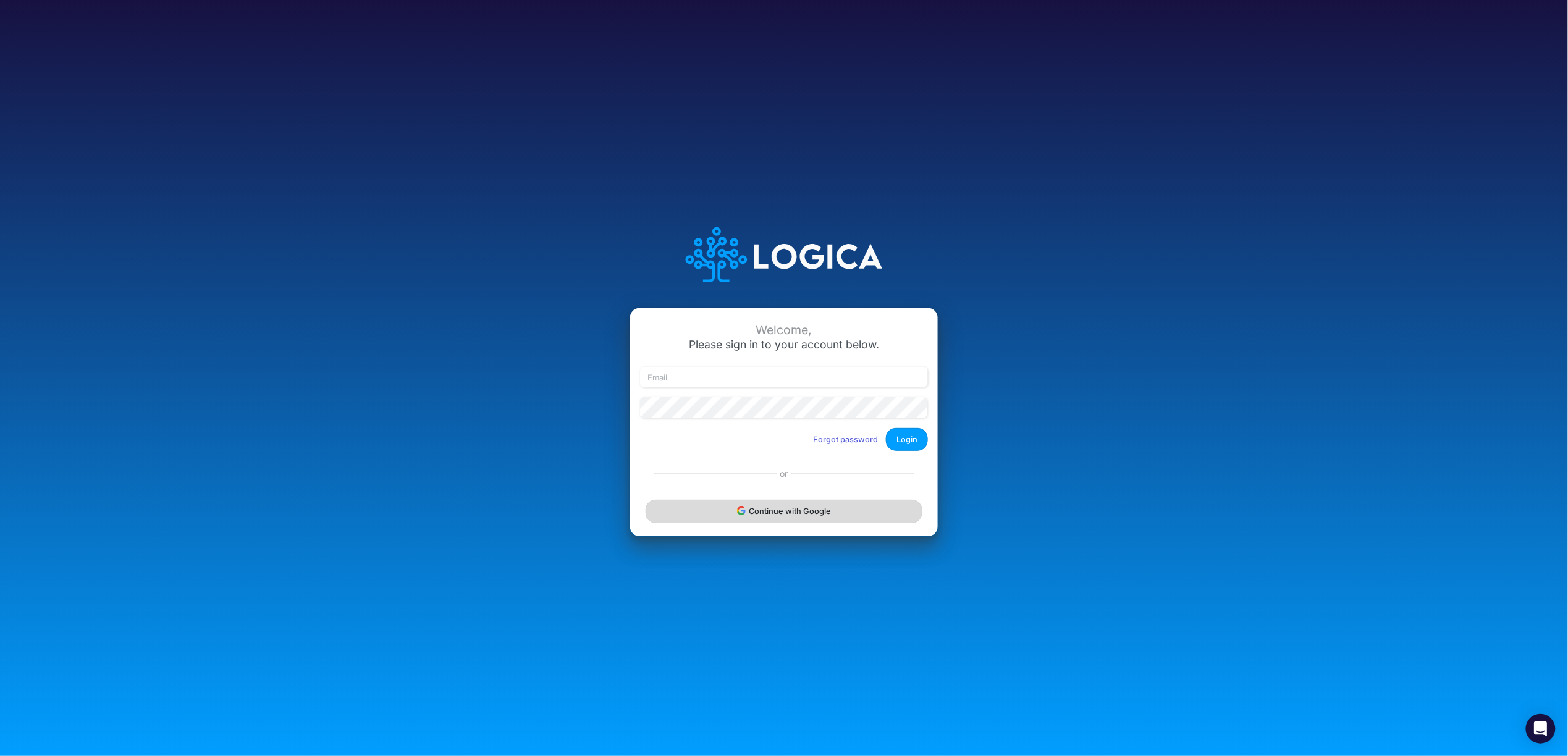
click at [792, 510] on button "Continue with Google" at bounding box center [784, 511] width 276 height 23
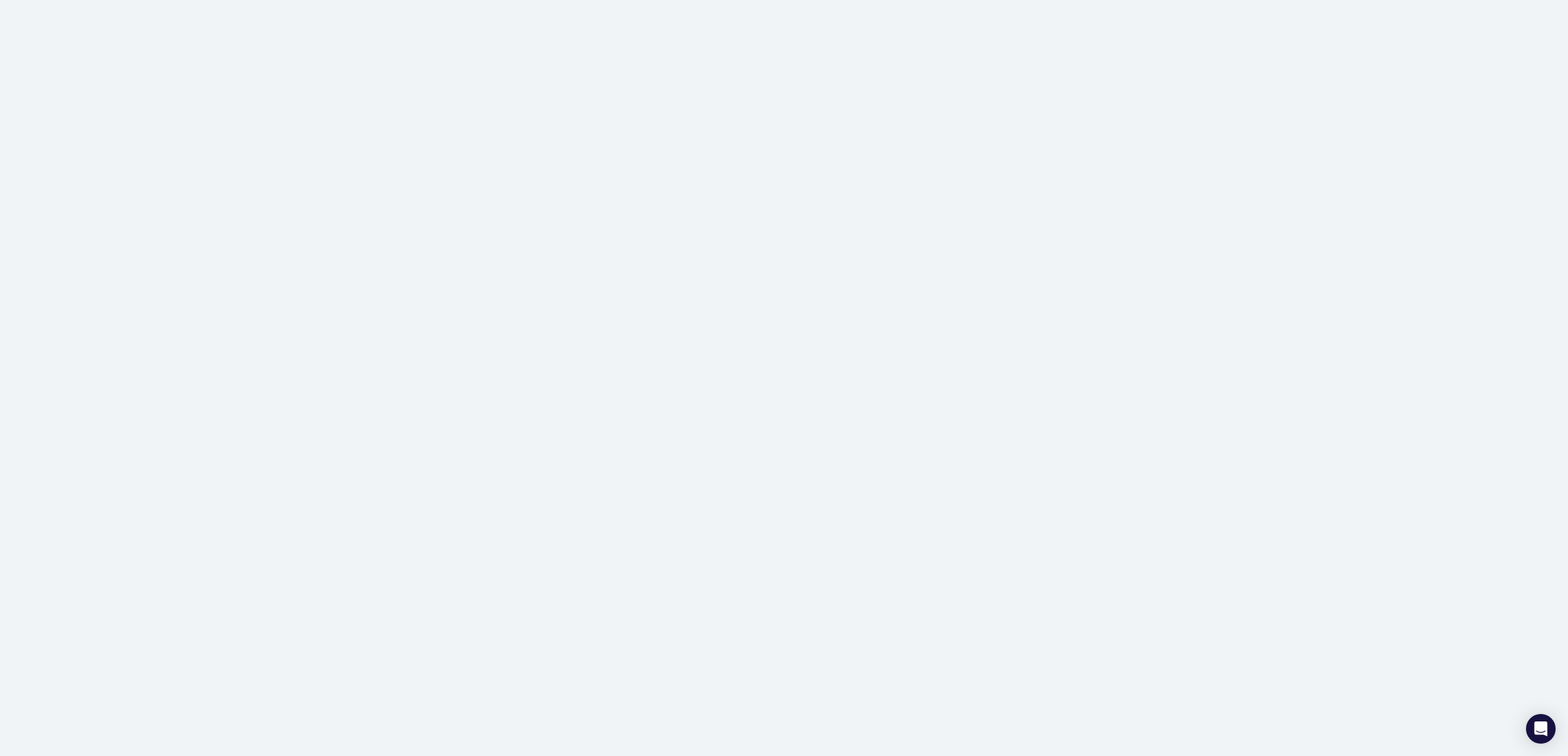
click at [783, 515] on div at bounding box center [784, 378] width 1568 height 756
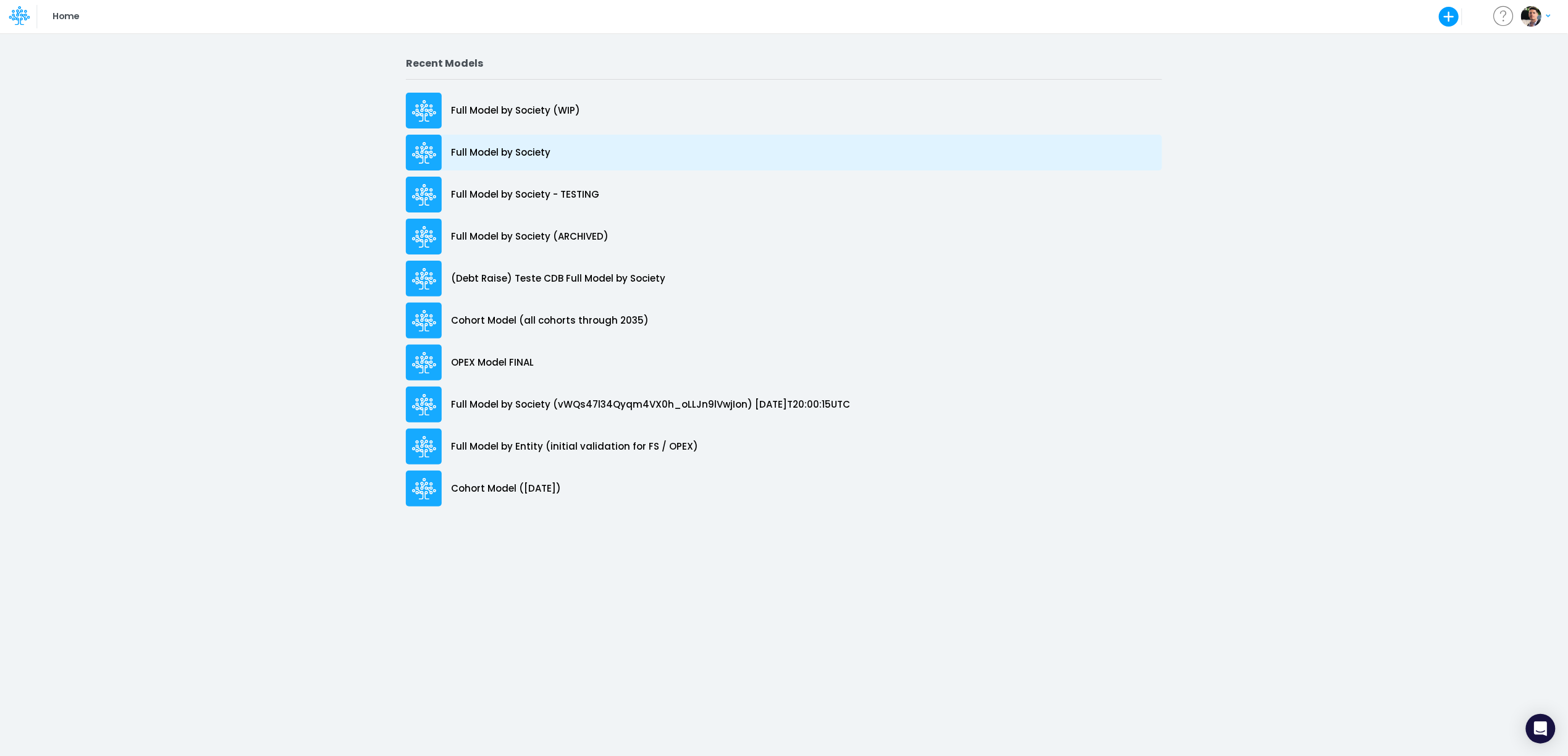
click at [524, 155] on p "Full Model by Society" at bounding box center [501, 153] width 100 height 15
